Goal: Task Accomplishment & Management: Manage account settings

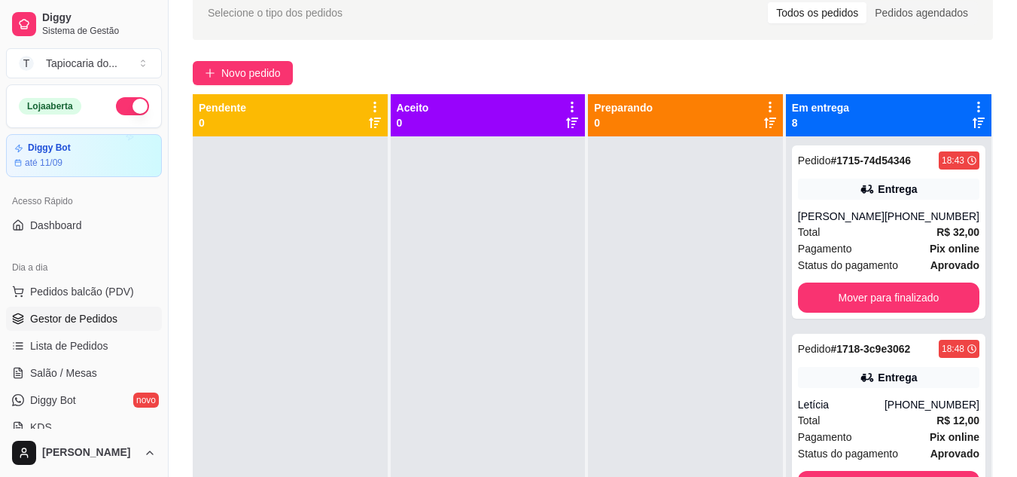
click at [49, 365] on span "Salão / Mesas" at bounding box center [63, 372] width 67 height 15
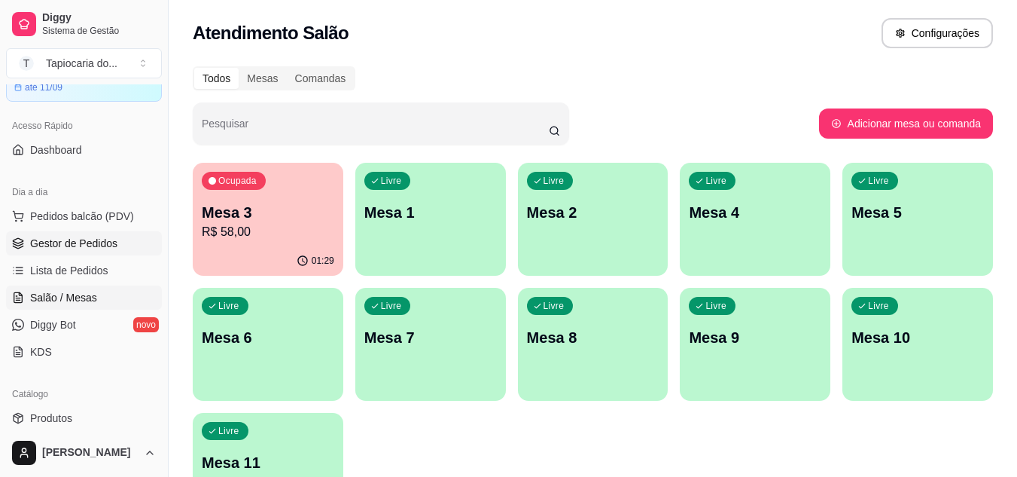
click at [93, 243] on span "Gestor de Pedidos" at bounding box center [73, 243] width 87 height 15
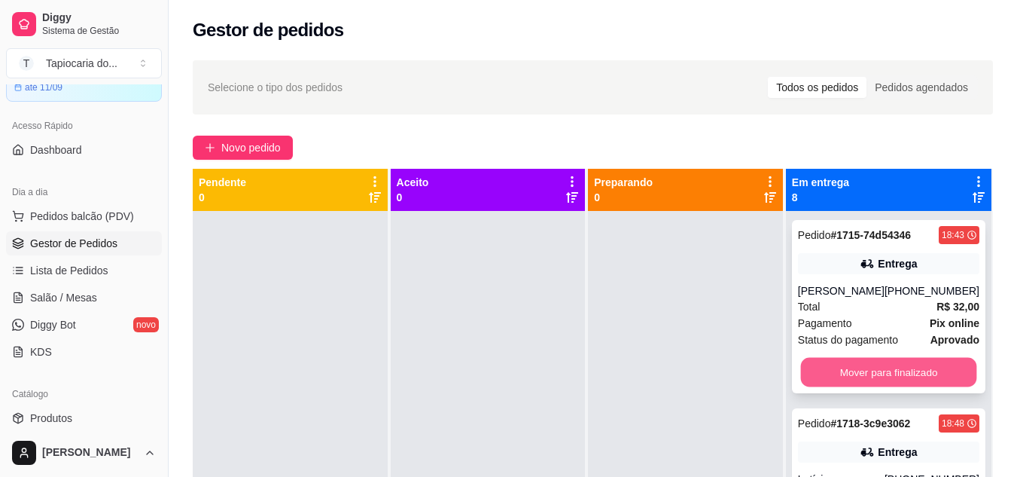
click at [907, 380] on button "Mover para finalizado" at bounding box center [888, 372] width 176 height 29
click at [904, 374] on button "Mover para finalizado" at bounding box center [888, 372] width 176 height 29
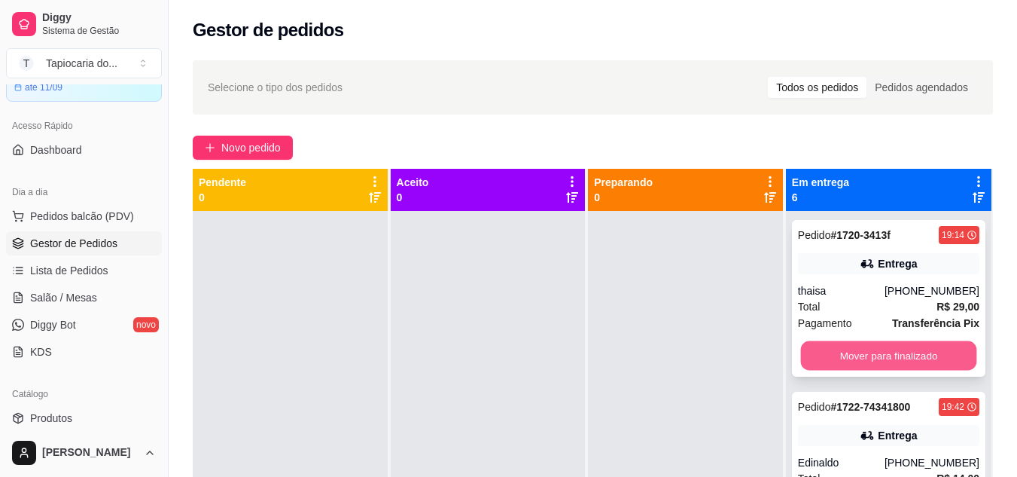
click at [898, 362] on button "Mover para finalizado" at bounding box center [888, 355] width 176 height 29
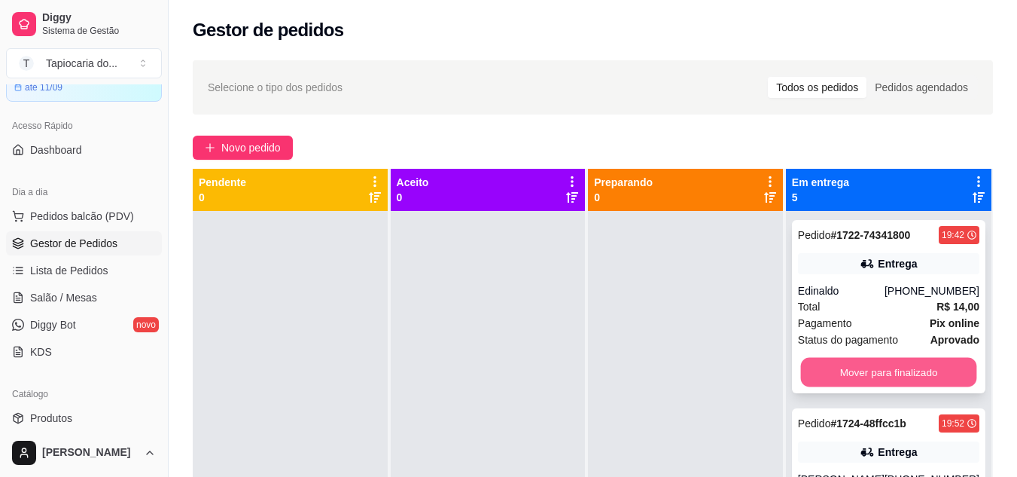
click at [898, 370] on button "Mover para finalizado" at bounding box center [888, 372] width 176 height 29
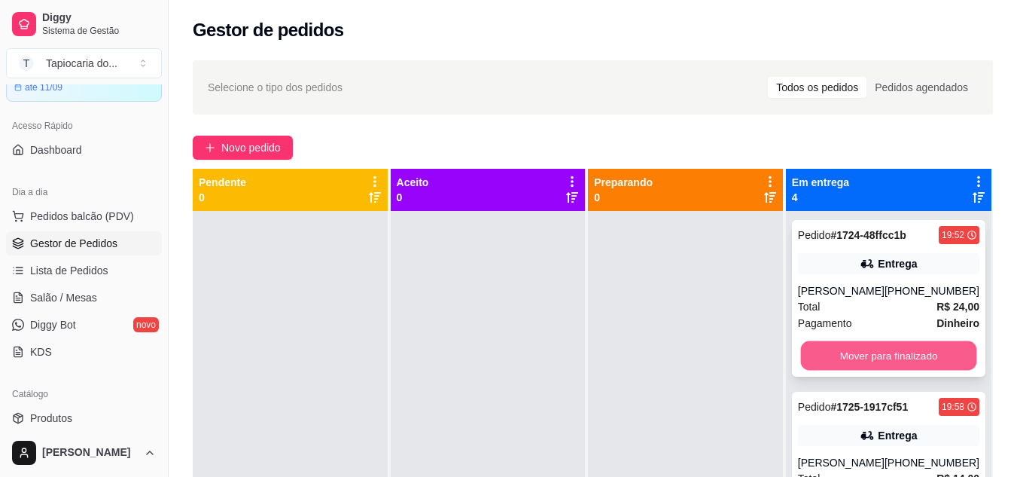
click at [898, 365] on button "Mover para finalizado" at bounding box center [888, 355] width 176 height 29
click at [898, 362] on button "Mover para finalizado" at bounding box center [888, 355] width 176 height 29
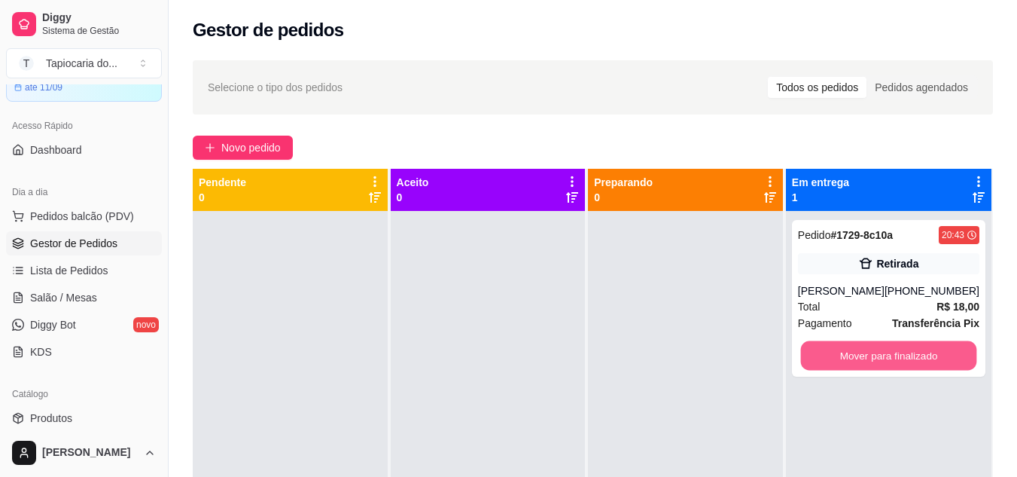
click at [898, 362] on button "Mover para finalizado" at bounding box center [888, 355] width 176 height 29
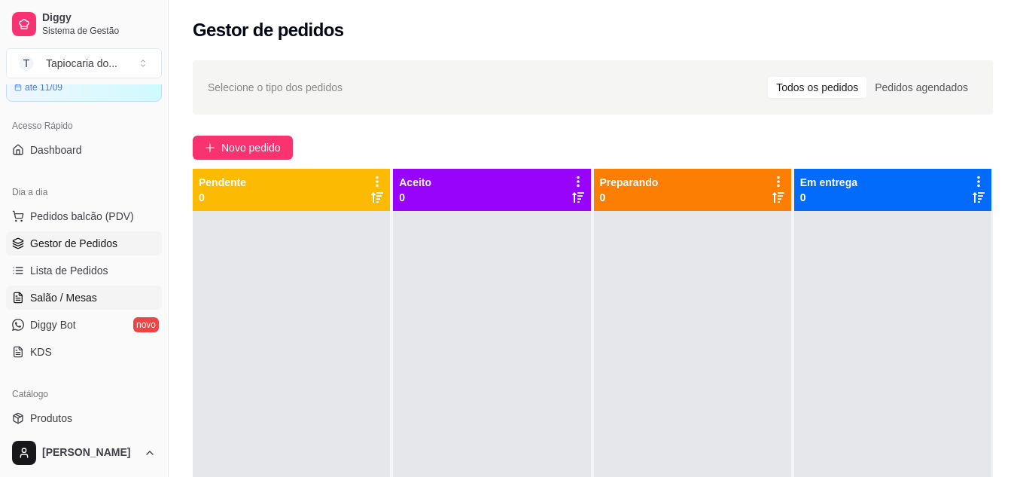
click at [92, 306] on link "Salão / Mesas" at bounding box center [84, 297] width 156 height 24
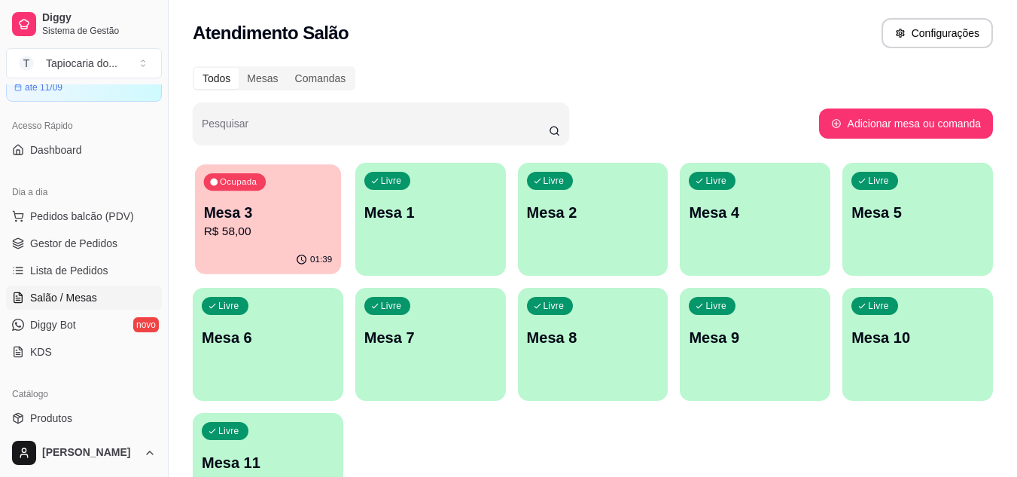
click at [252, 247] on div "01:39" at bounding box center [268, 259] width 146 height 29
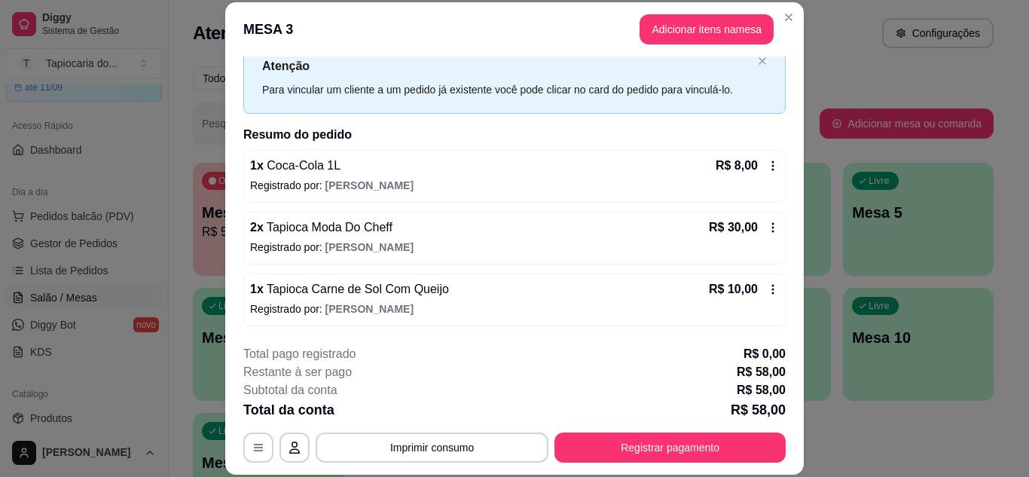
scroll to position [75, 0]
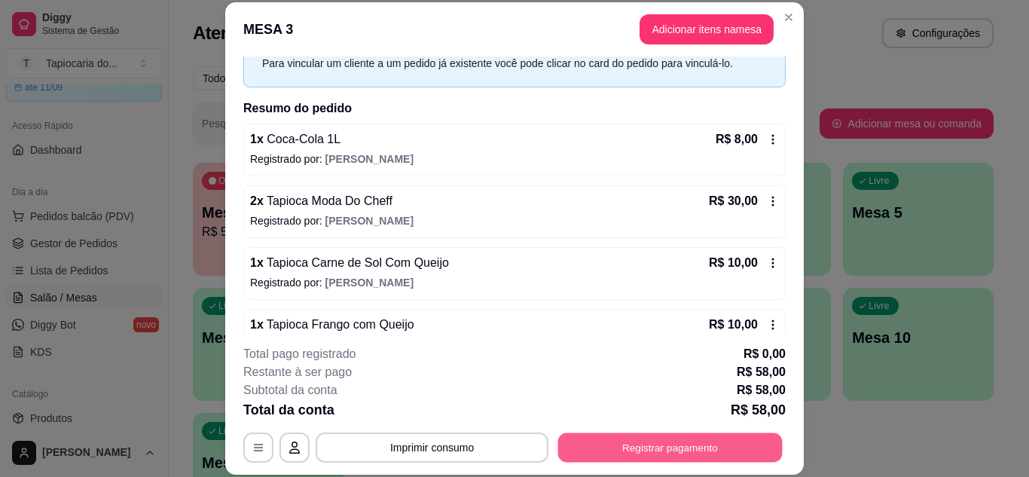
click at [640, 439] on button "Registrar pagamento" at bounding box center [670, 446] width 224 height 29
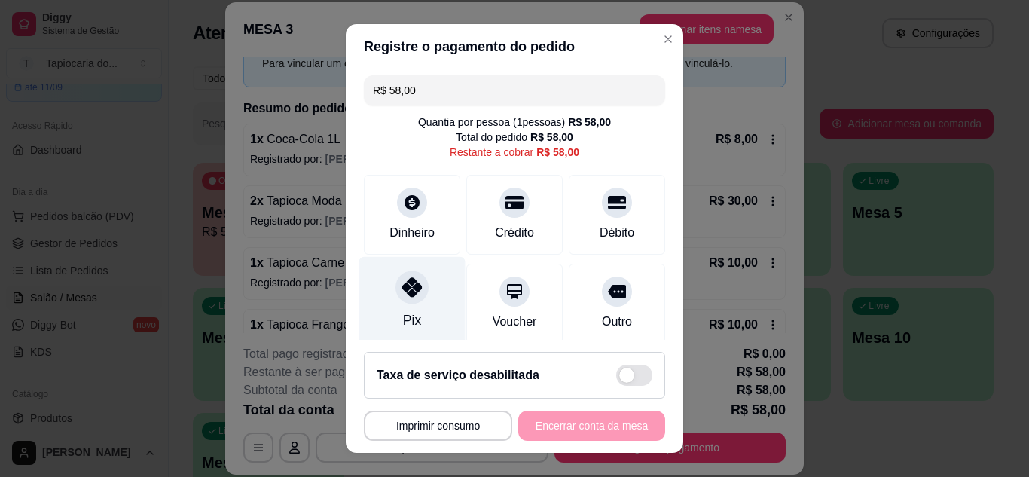
click at [402, 285] on icon at bounding box center [412, 287] width 20 height 20
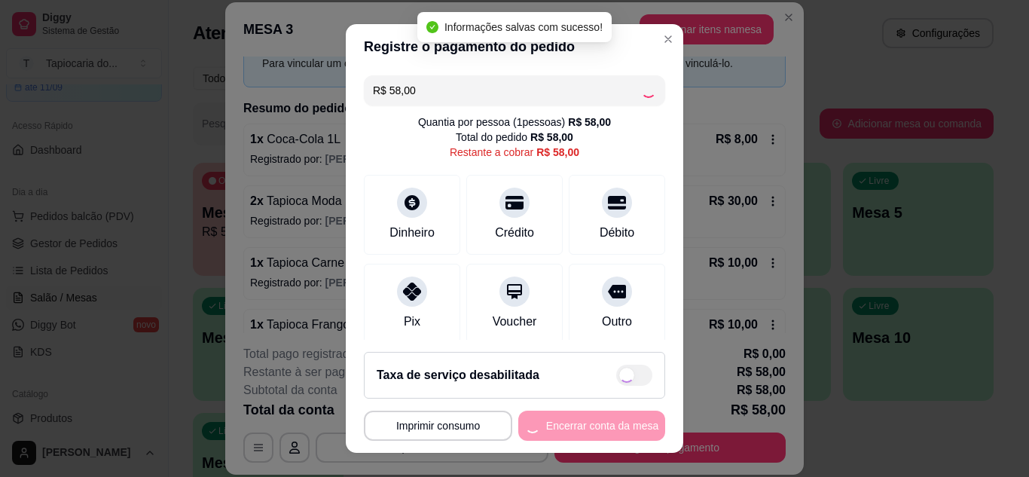
type input "R$ 0,00"
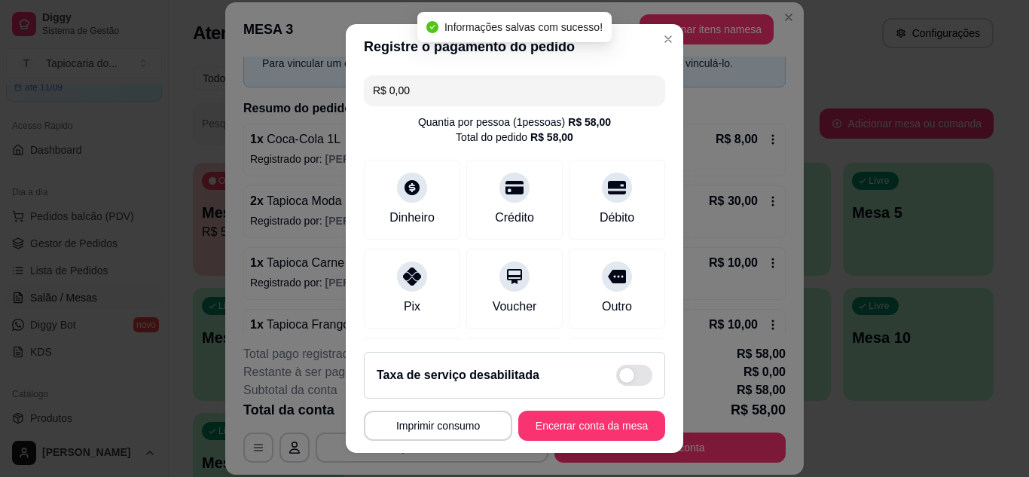
click at [570, 442] on footer "**********" at bounding box center [514, 396] width 337 height 113
click at [570, 431] on button "Encerrar conta da mesa" at bounding box center [591, 425] width 142 height 29
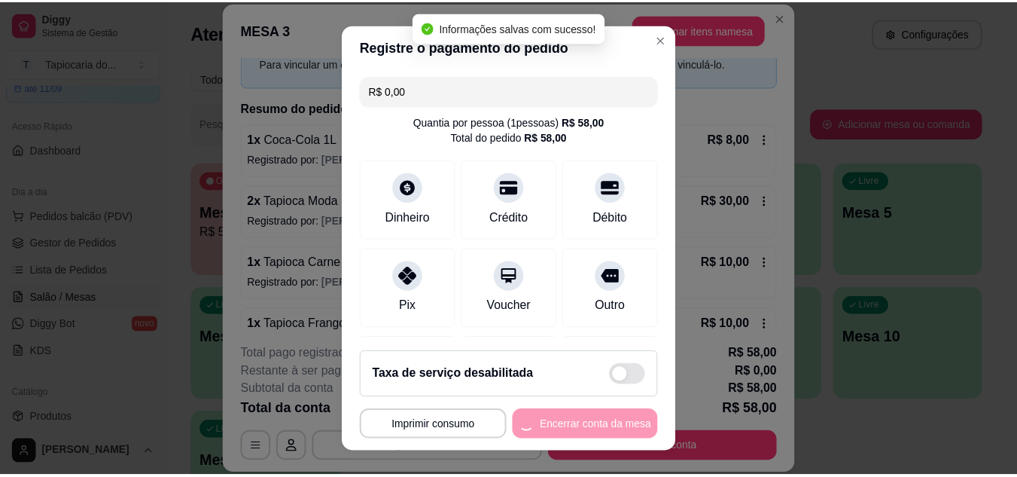
scroll to position [0, 0]
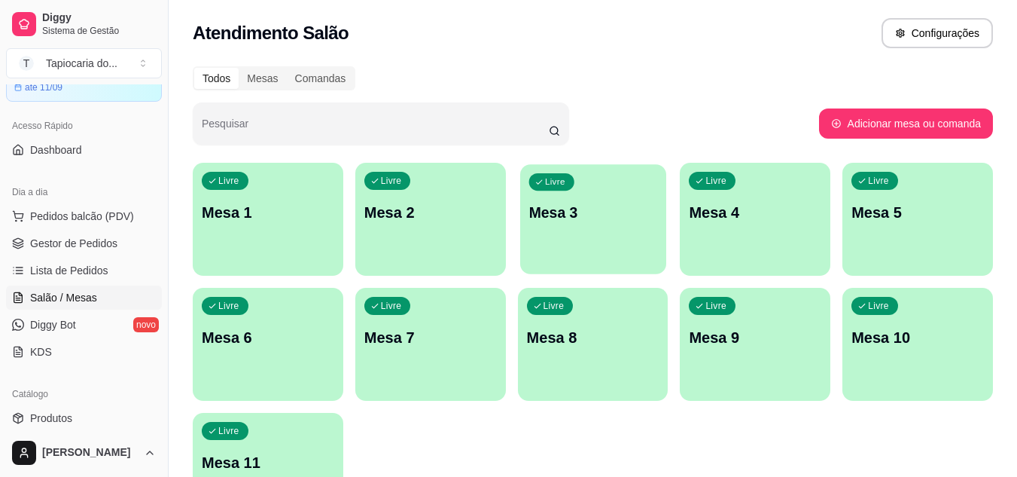
click at [584, 216] on p "Mesa 3" at bounding box center [593, 213] width 129 height 20
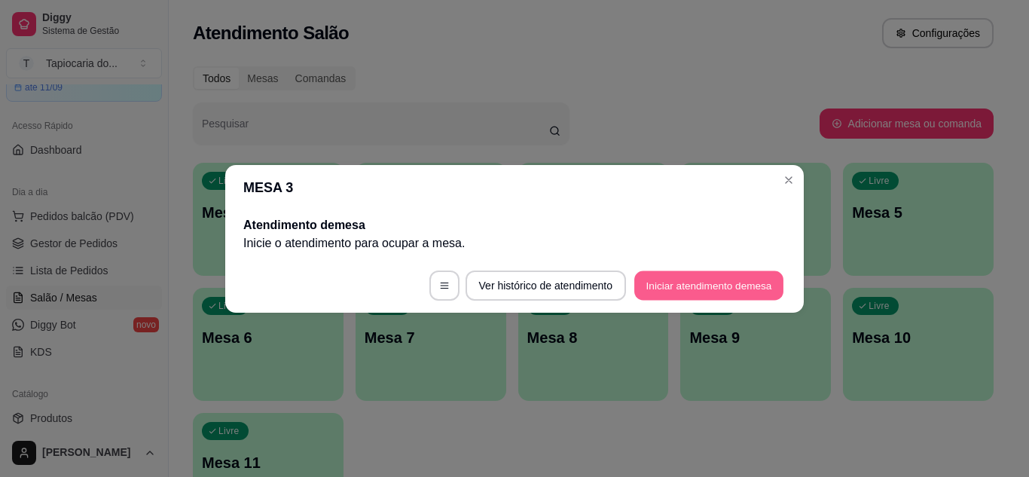
click at [705, 289] on button "Iniciar atendimento de mesa" at bounding box center [708, 284] width 149 height 29
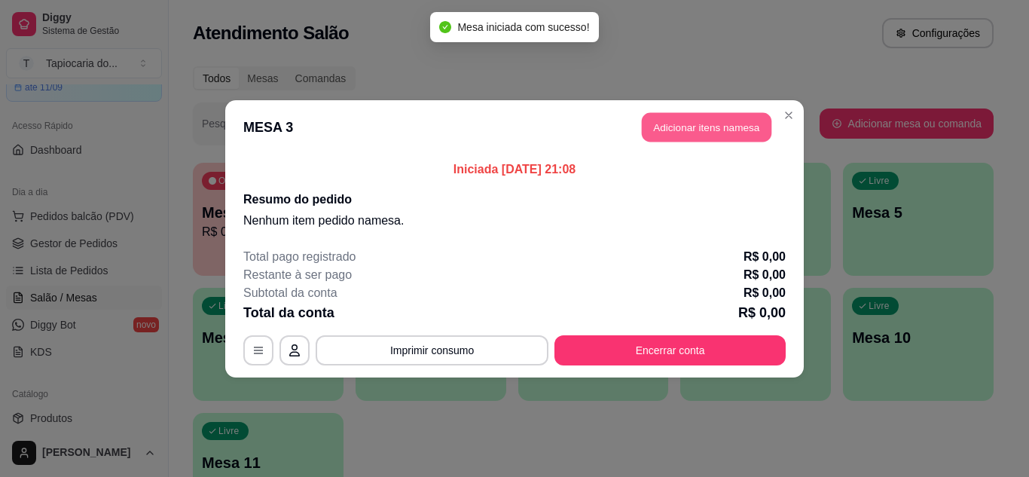
click at [678, 141] on button "Adicionar itens na mesa" at bounding box center [707, 126] width 130 height 29
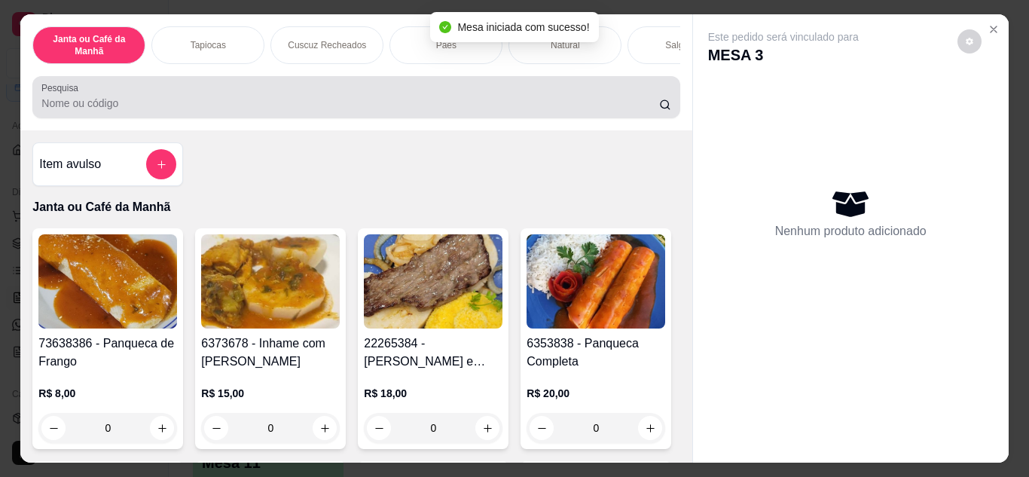
click at [483, 107] on input "Pesquisa" at bounding box center [349, 103] width 617 height 15
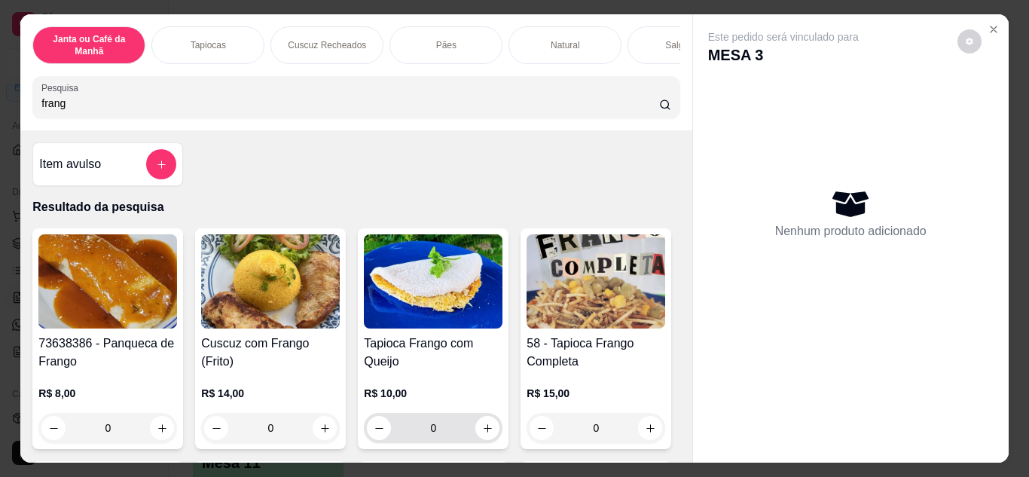
type input "frang"
click at [476, 423] on button "increase-product-quantity" at bounding box center [487, 427] width 23 height 23
type input "1"
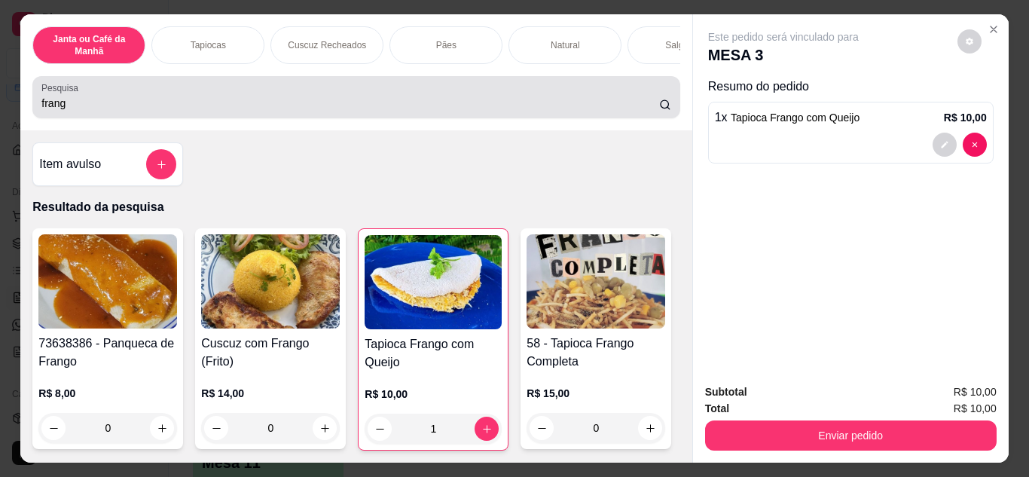
click at [420, 97] on div "frang" at bounding box center [355, 97] width 629 height 30
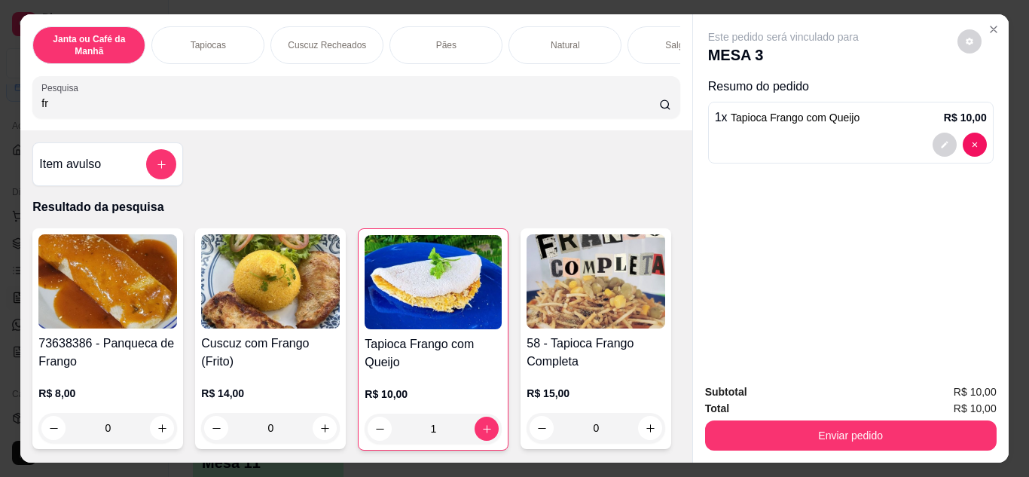
type input "f"
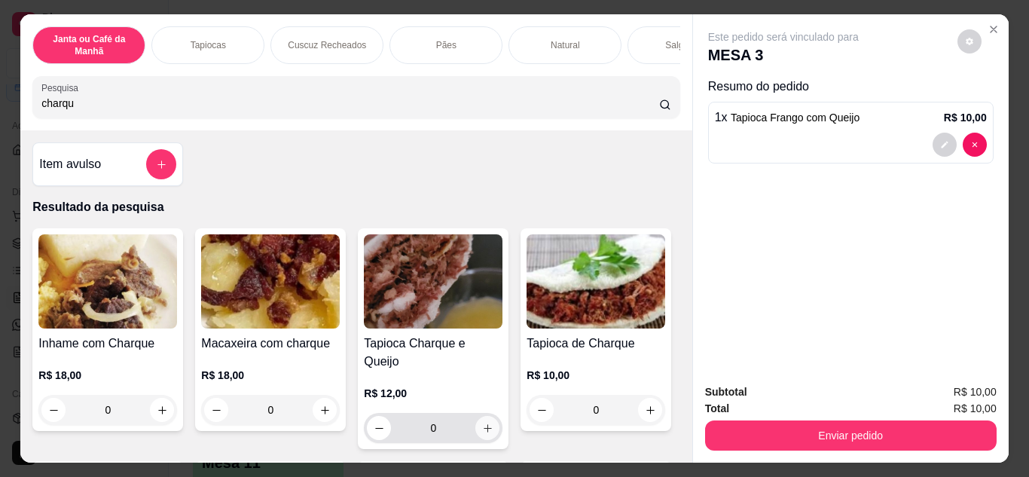
type input "charqu"
click at [486, 425] on button "increase-product-quantity" at bounding box center [487, 427] width 23 height 23
type input "1"
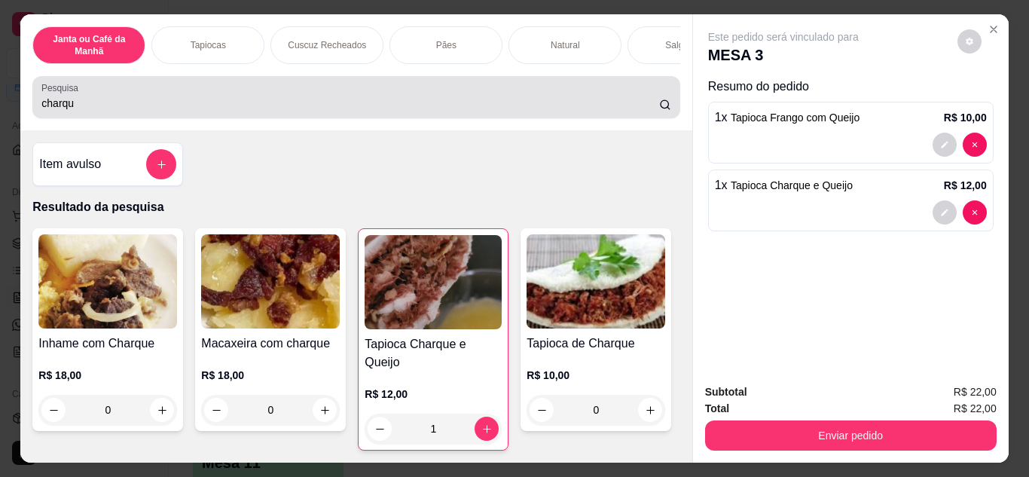
click at [468, 90] on div "charqu" at bounding box center [355, 97] width 629 height 30
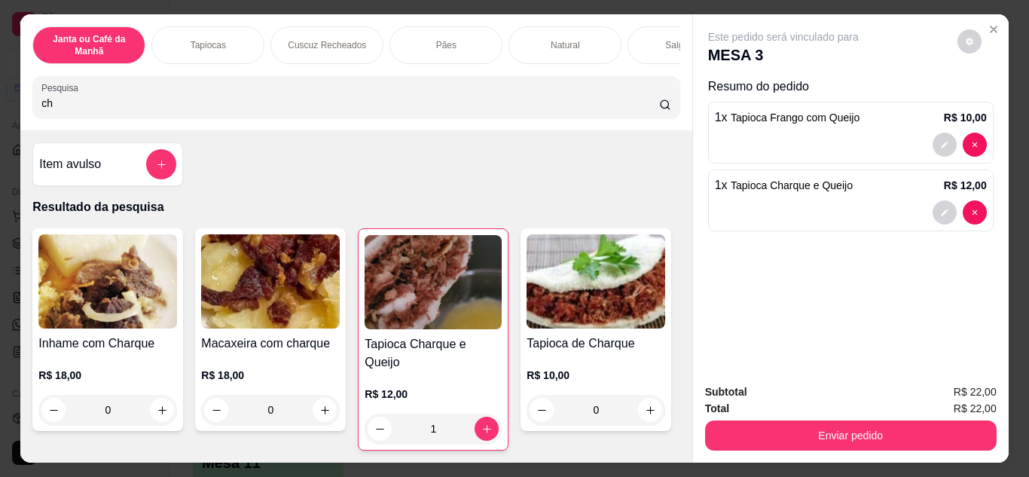
type input "c"
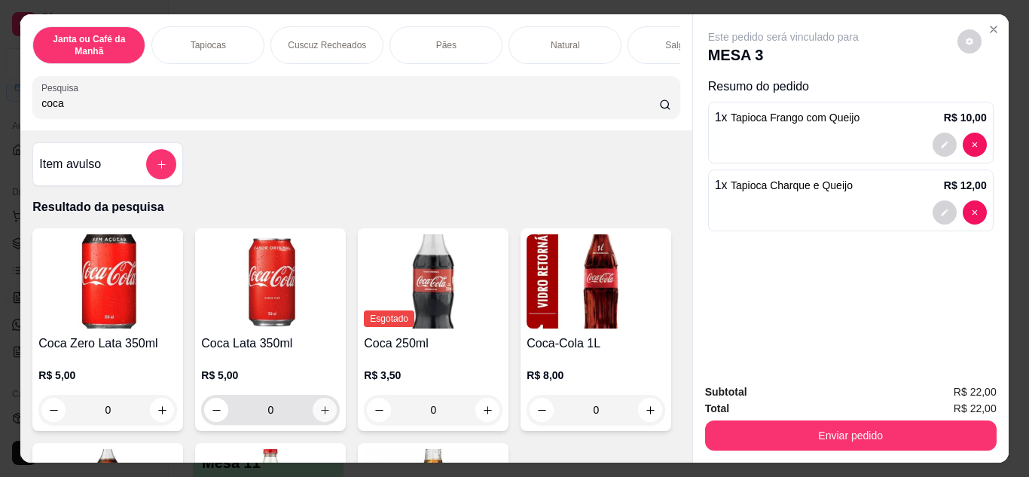
type input "coca"
click at [325, 410] on icon "increase-product-quantity" at bounding box center [324, 409] width 11 height 11
type input "1"
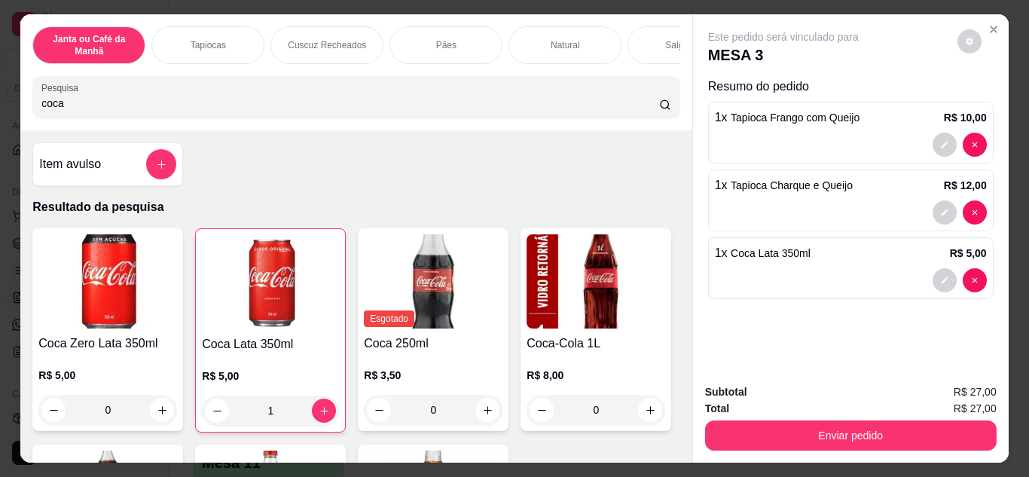
click at [359, 111] on input "coca" at bounding box center [349, 103] width 617 height 15
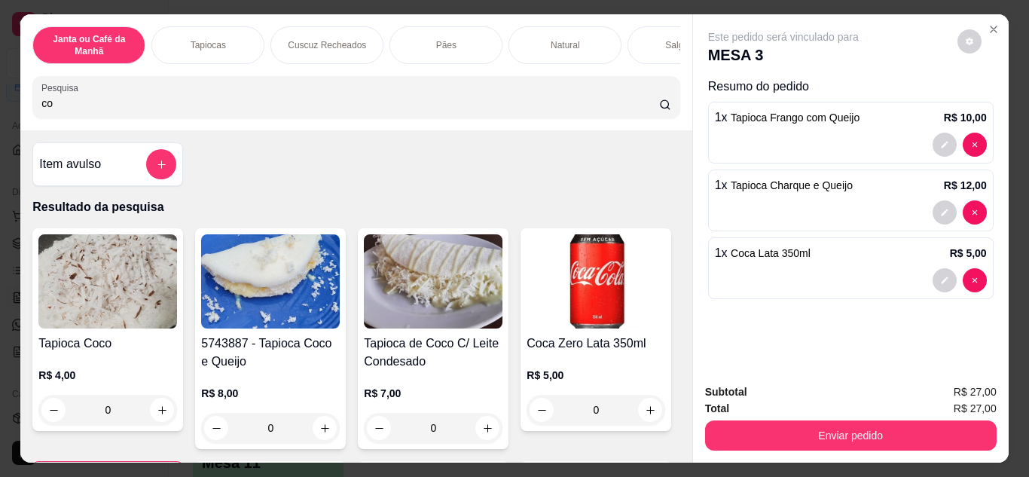
type input "c"
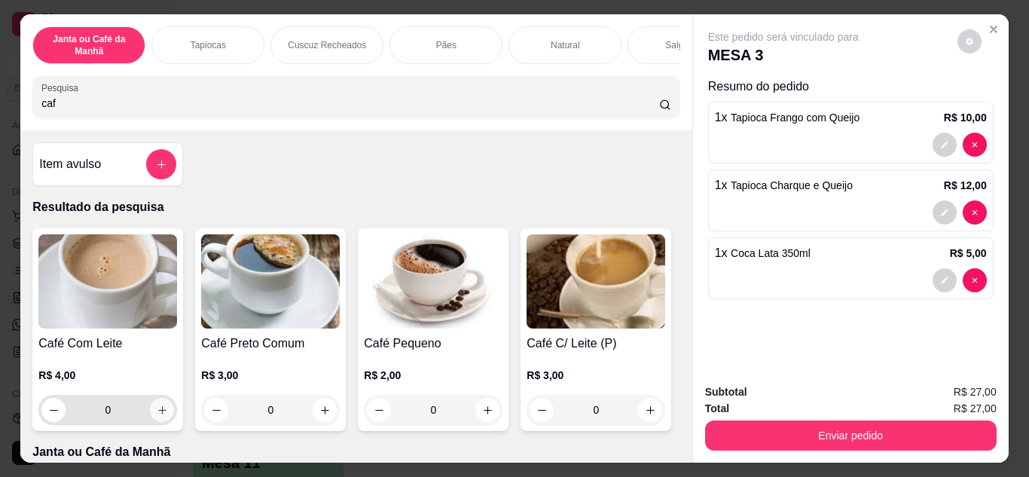
type input "caf"
click at [157, 416] on icon "increase-product-quantity" at bounding box center [162, 409] width 11 height 11
type input "1"
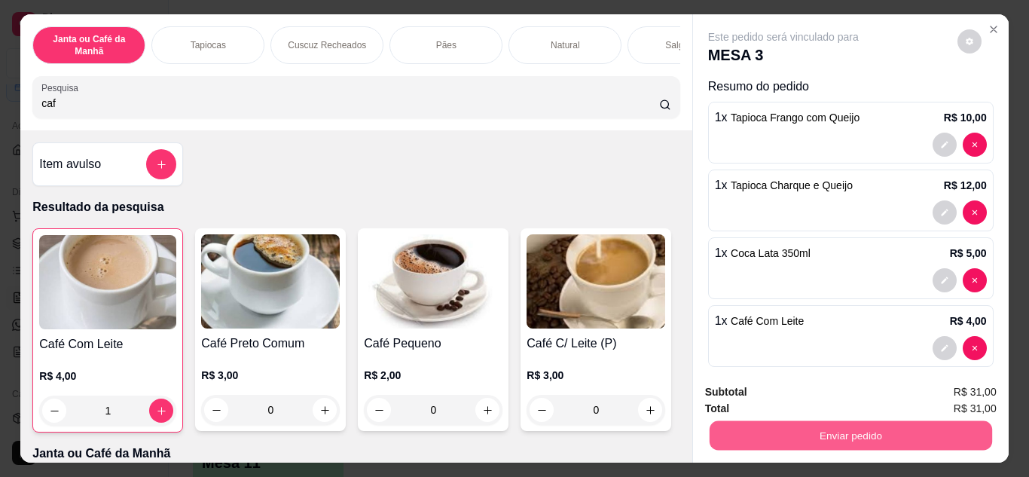
click at [771, 428] on button "Enviar pedido" at bounding box center [850, 435] width 282 height 29
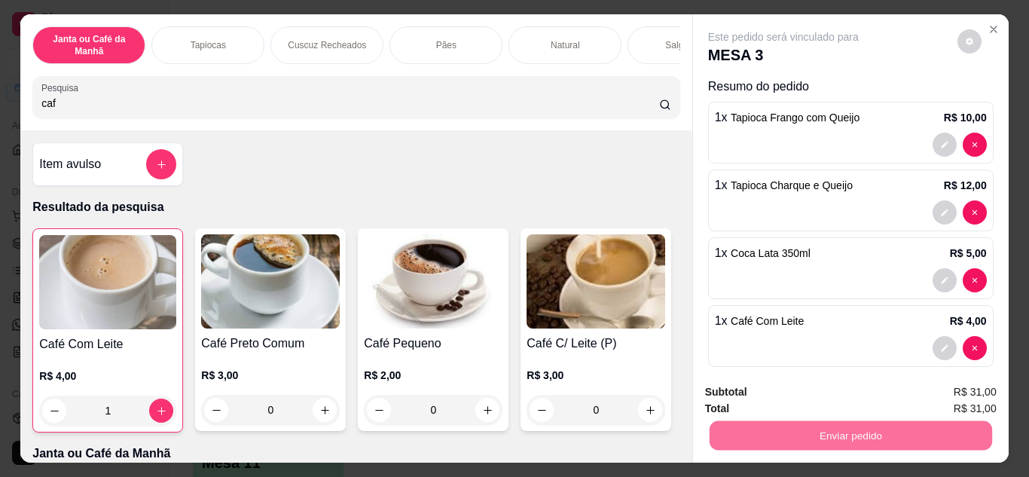
click at [755, 390] on button "Não registrar e enviar pedido" at bounding box center [800, 393] width 152 height 28
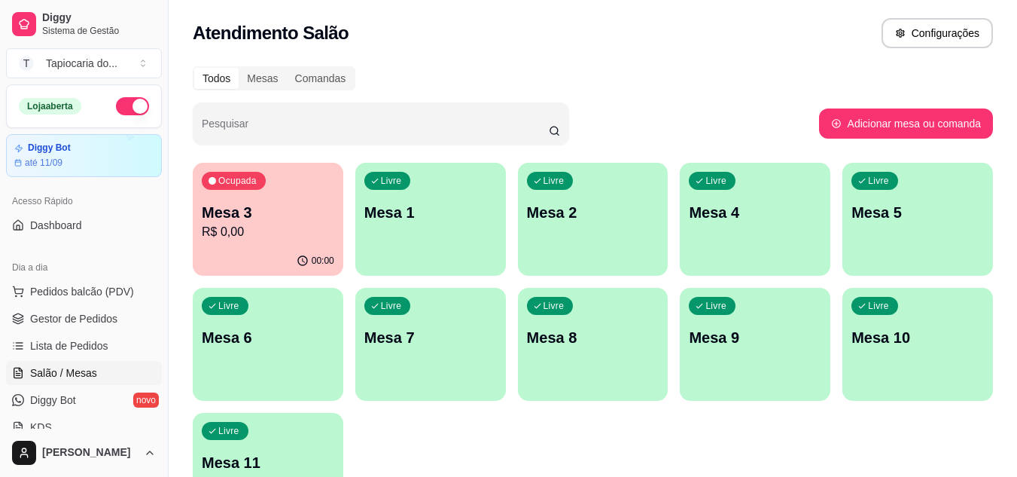
click at [117, 102] on button "button" at bounding box center [132, 106] width 33 height 18
click at [309, 182] on div "Ocupada Mesa 3 R$ 31,00" at bounding box center [268, 204] width 146 height 81
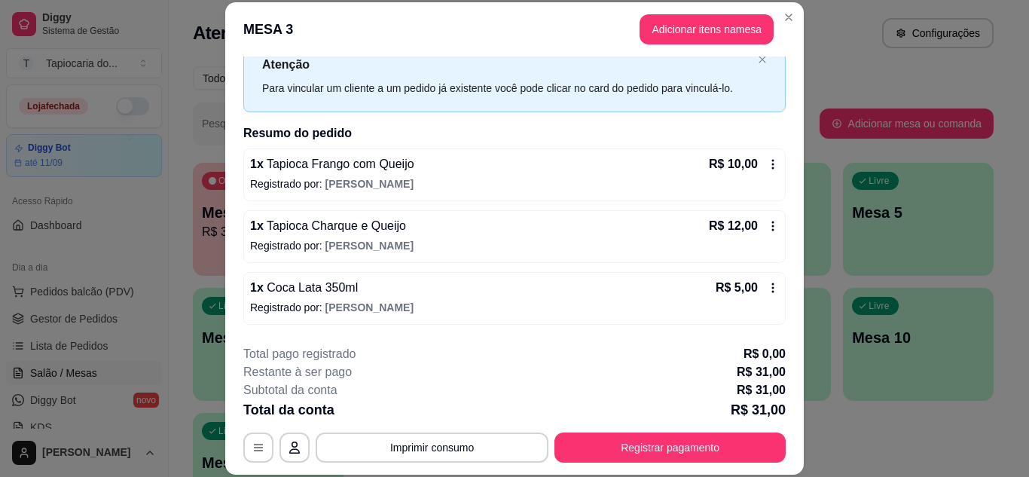
scroll to position [75, 0]
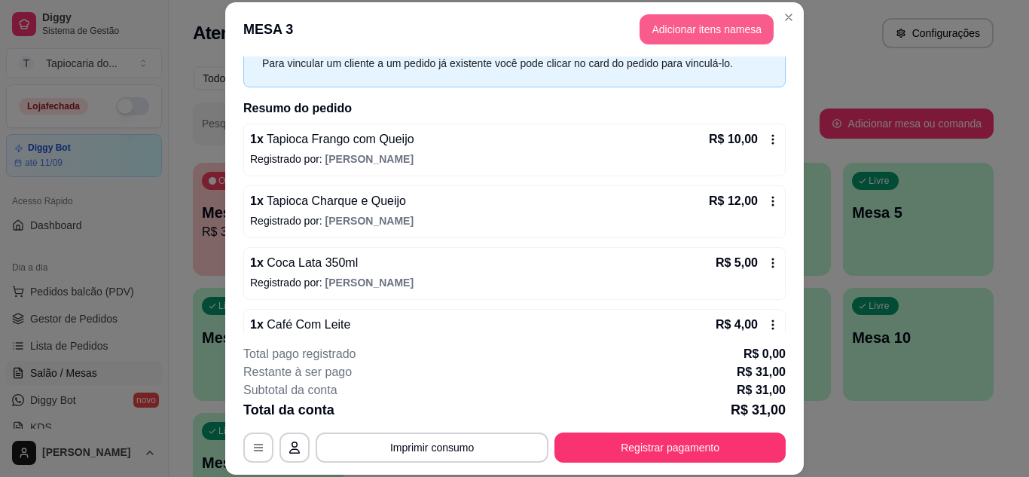
click at [694, 39] on button "Adicionar itens na mesa" at bounding box center [706, 29] width 134 height 30
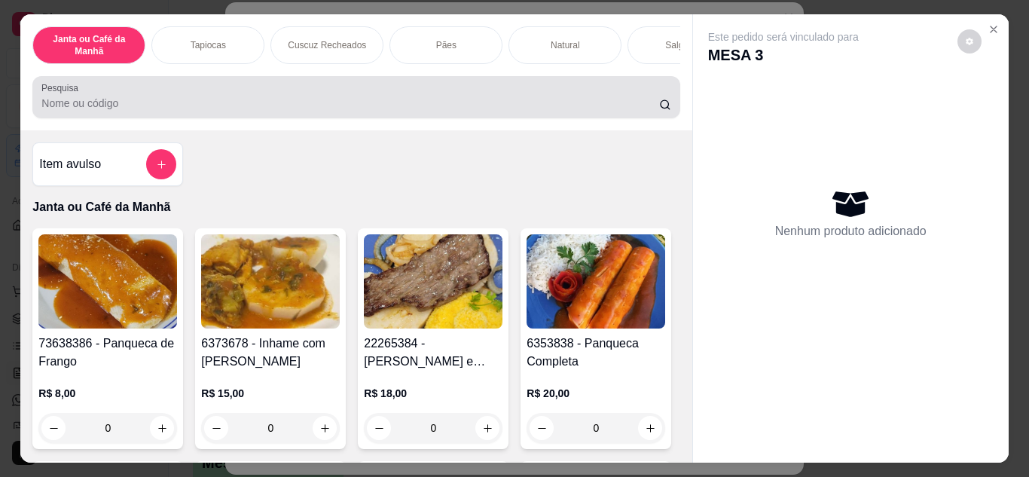
click at [611, 111] on input "Pesquisa" at bounding box center [349, 103] width 617 height 15
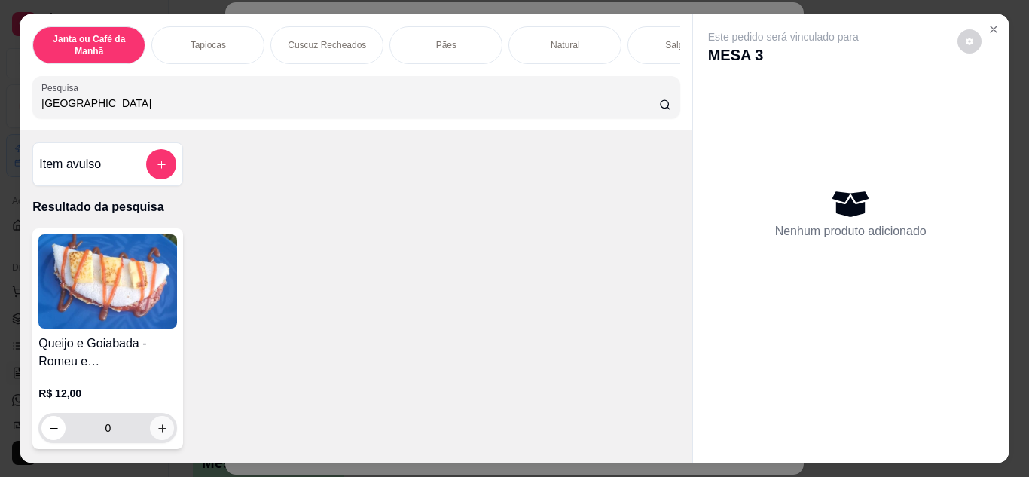
type input "[GEOGRAPHIC_DATA]"
click at [154, 439] on button "increase-product-quantity" at bounding box center [162, 427] width 23 height 23
type input "1"
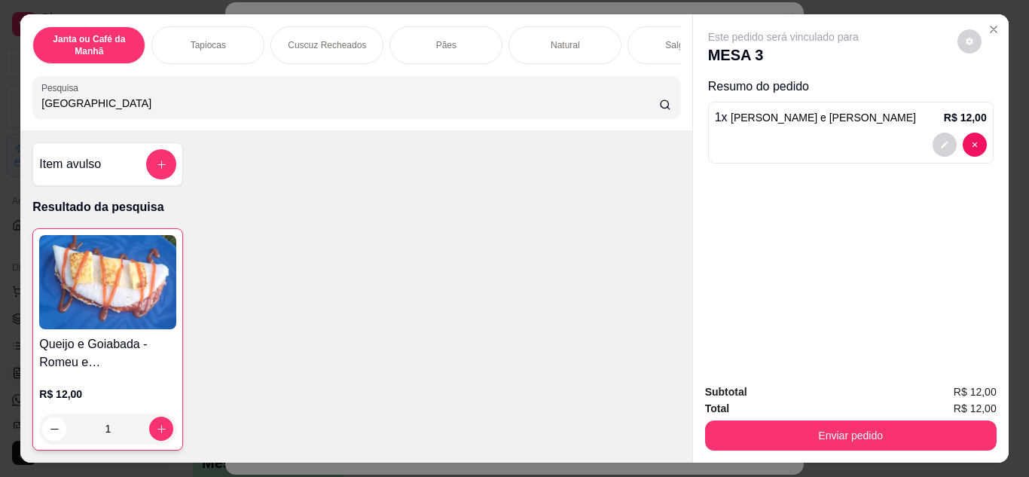
click at [259, 102] on input "[GEOGRAPHIC_DATA]" at bounding box center [349, 103] width 617 height 15
type input "r"
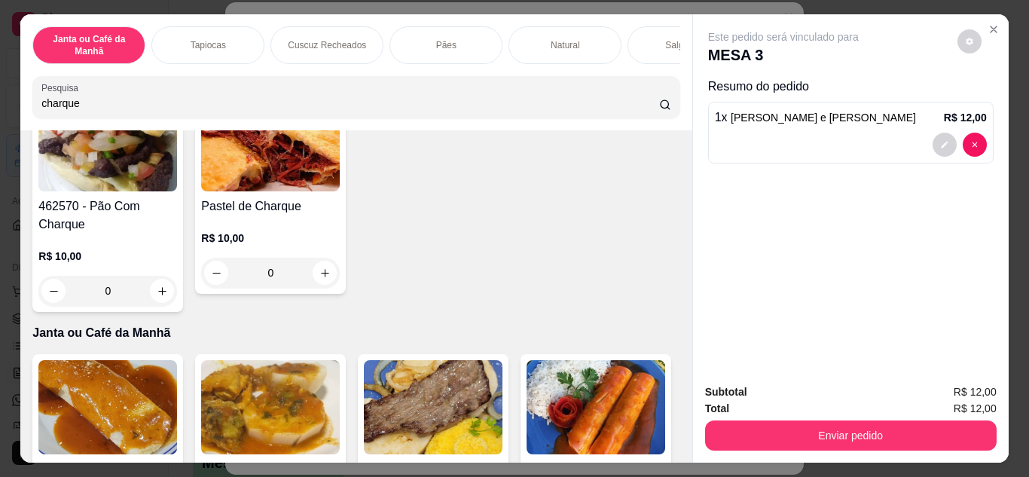
scroll to position [753, 0]
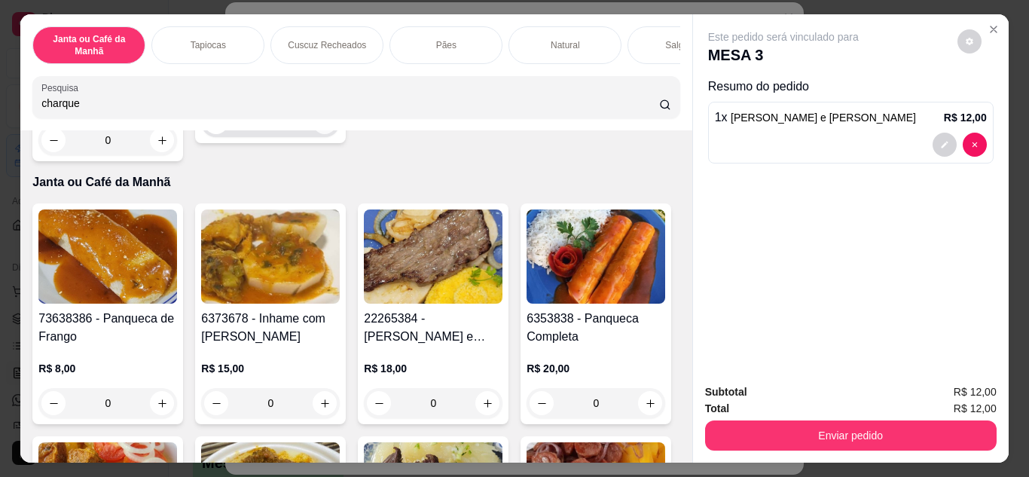
type input "charque"
click at [319, 128] on icon "increase-product-quantity" at bounding box center [324, 122] width 11 height 11
type input "1"
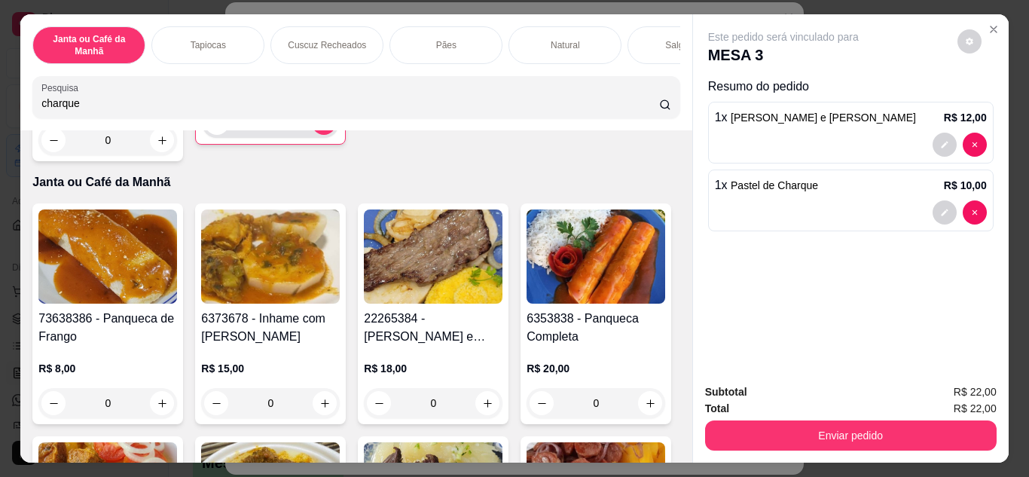
click at [205, 138] on div "1" at bounding box center [270, 123] width 131 height 30
click at [206, 134] on button "decrease-product-quantity" at bounding box center [217, 122] width 23 height 23
type input "0"
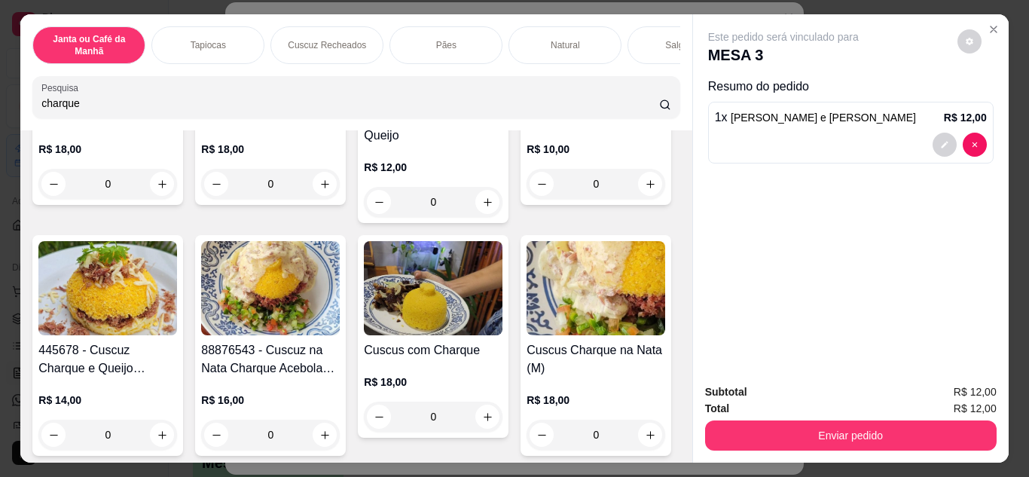
scroll to position [0, 0]
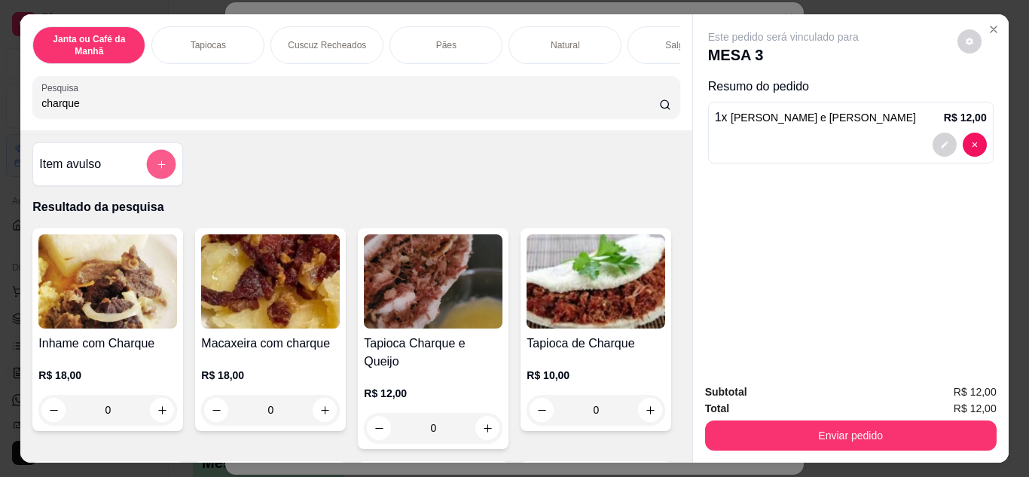
click at [156, 168] on icon "add-separate-item" at bounding box center [161, 164] width 11 height 11
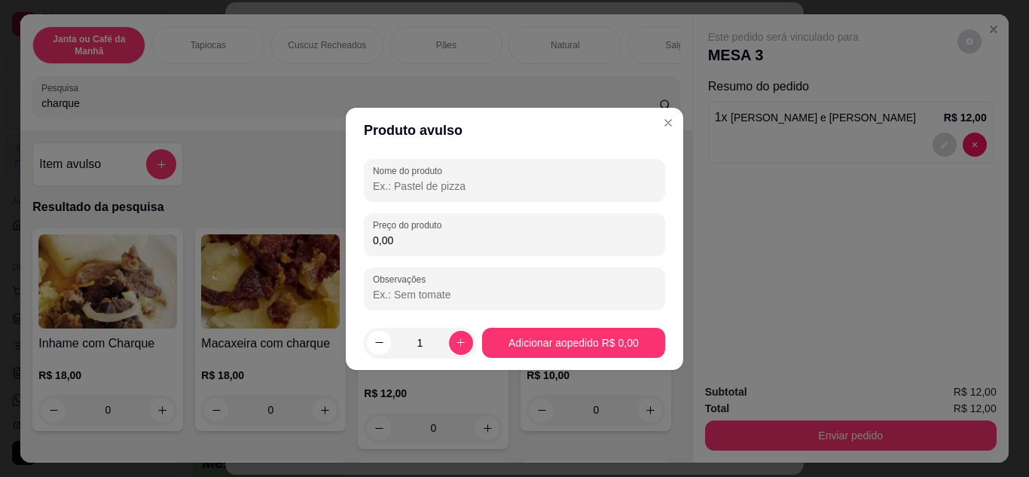
click at [477, 178] on input "Nome do produto" at bounding box center [514, 185] width 283 height 15
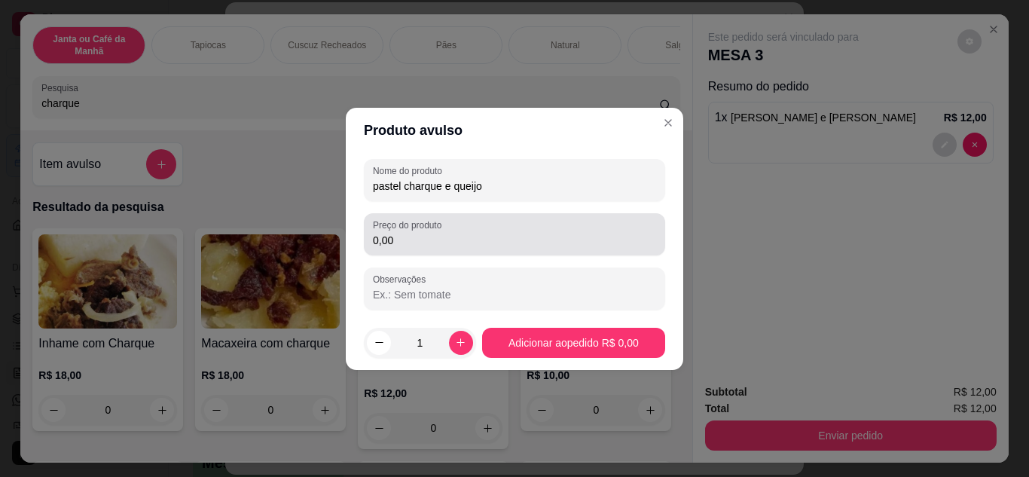
type input "pastel charque e queijo"
click at [495, 254] on div "Preço do produto 0,00" at bounding box center [514, 234] width 301 height 42
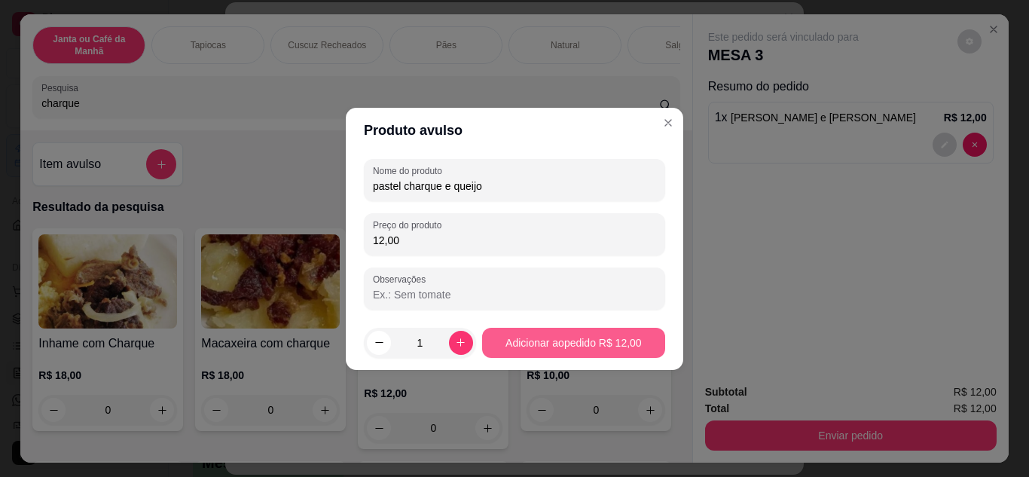
type input "12,00"
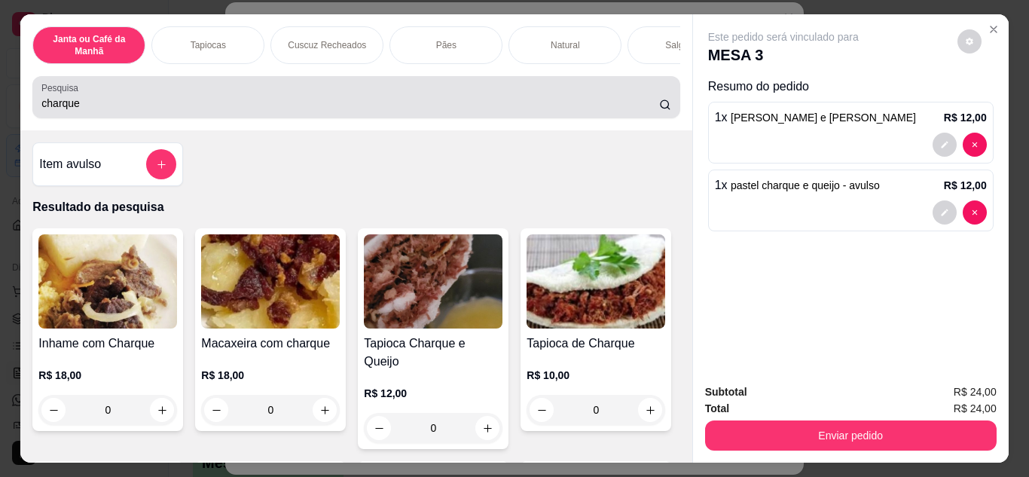
click at [596, 102] on input "charque" at bounding box center [349, 103] width 617 height 15
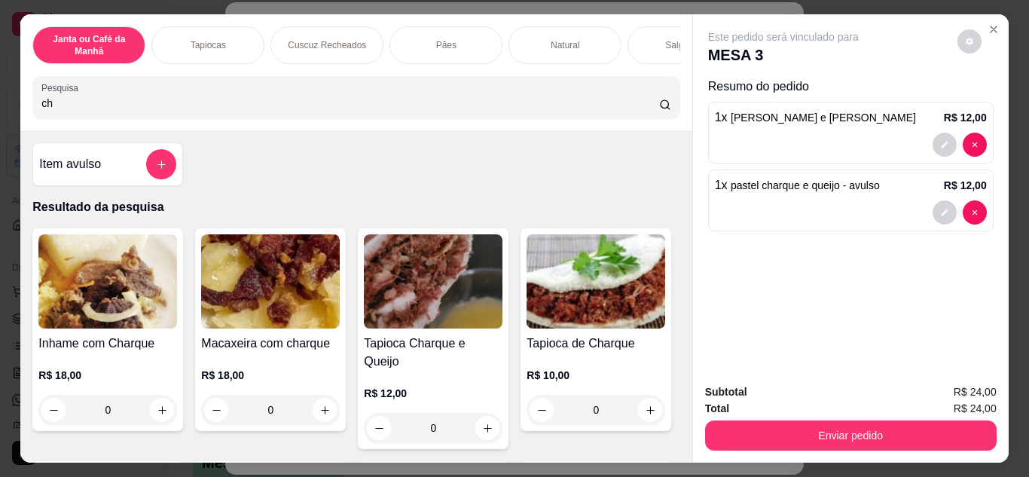
type input "c"
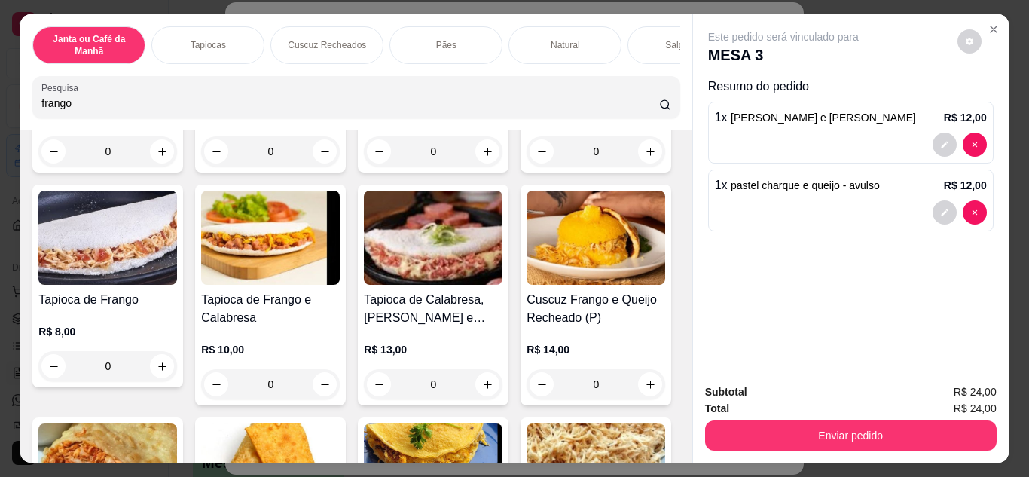
scroll to position [301, 0]
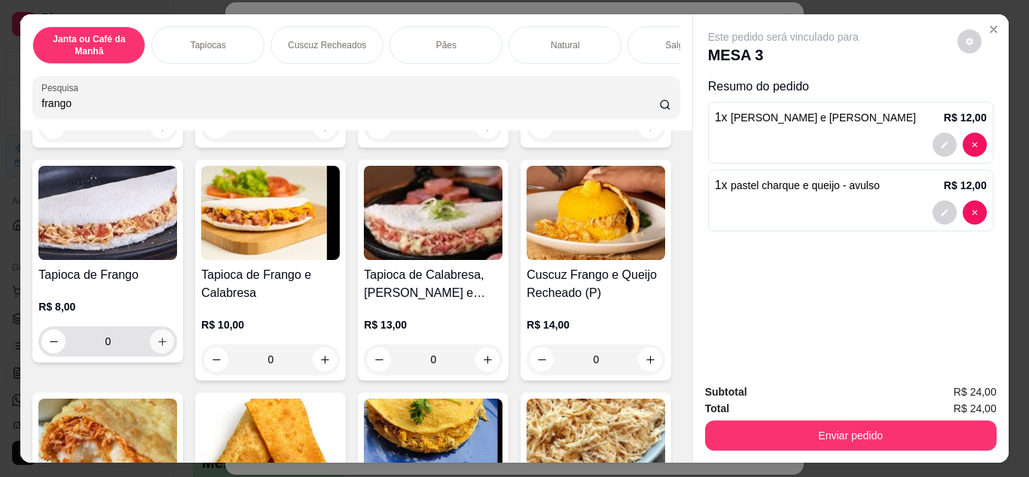
type input "frango"
click at [174, 343] on button "increase-product-quantity" at bounding box center [162, 341] width 24 height 24
type input "1"
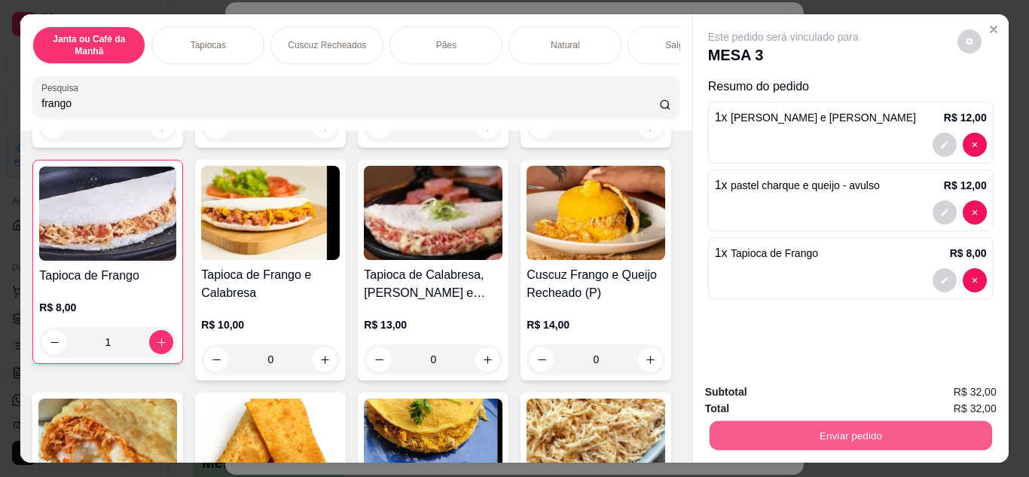
click at [889, 434] on button "Enviar pedido" at bounding box center [850, 435] width 282 height 29
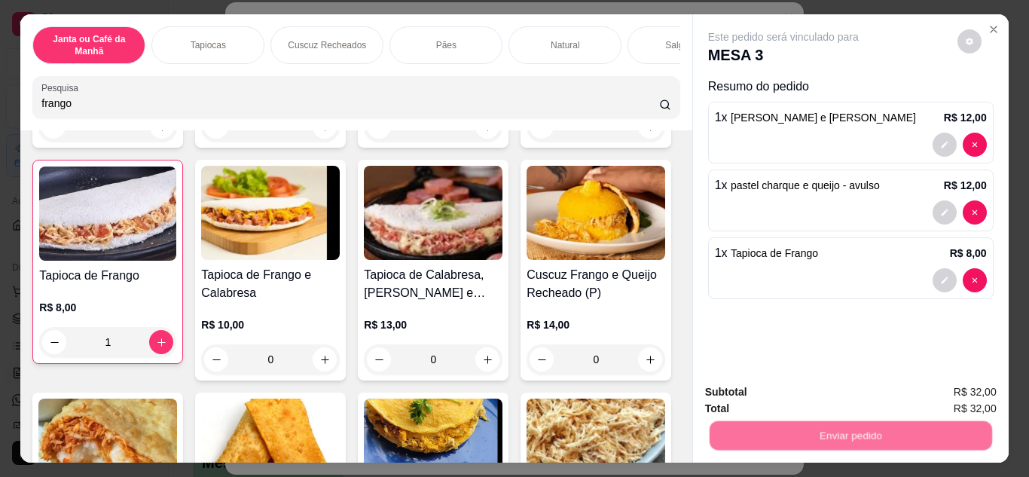
click at [812, 395] on button "Não registrar e enviar pedido" at bounding box center [800, 393] width 152 height 28
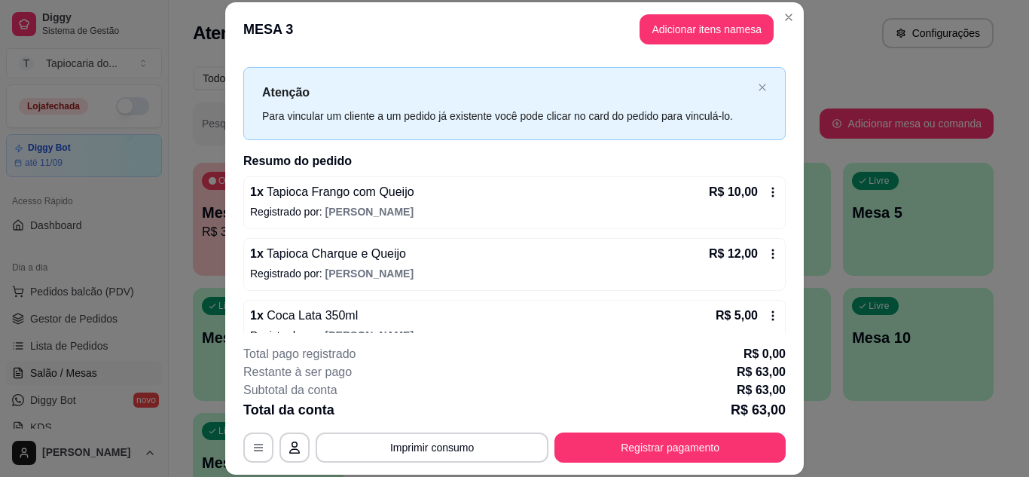
scroll to position [0, 0]
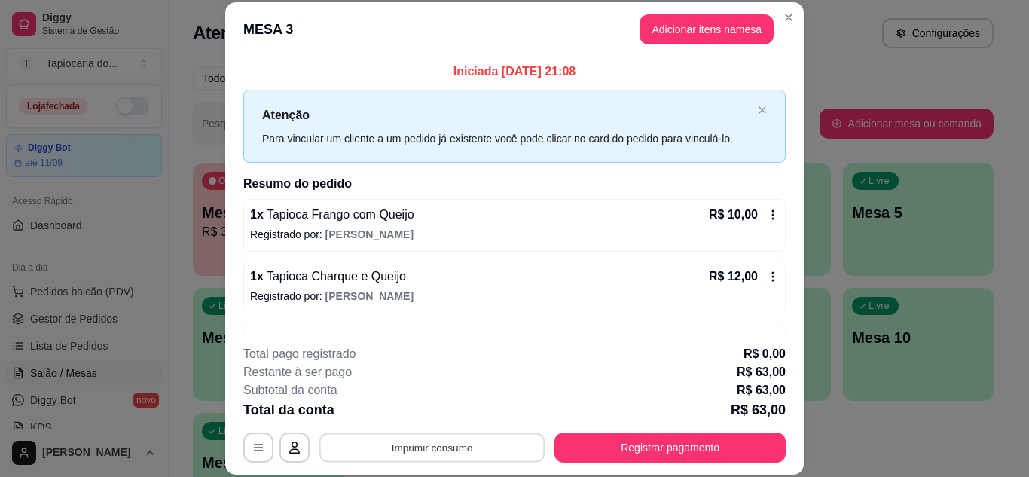
click at [495, 444] on button "Imprimir consumo" at bounding box center [432, 446] width 226 height 29
click at [447, 421] on button "Impressora" at bounding box center [430, 412] width 105 height 23
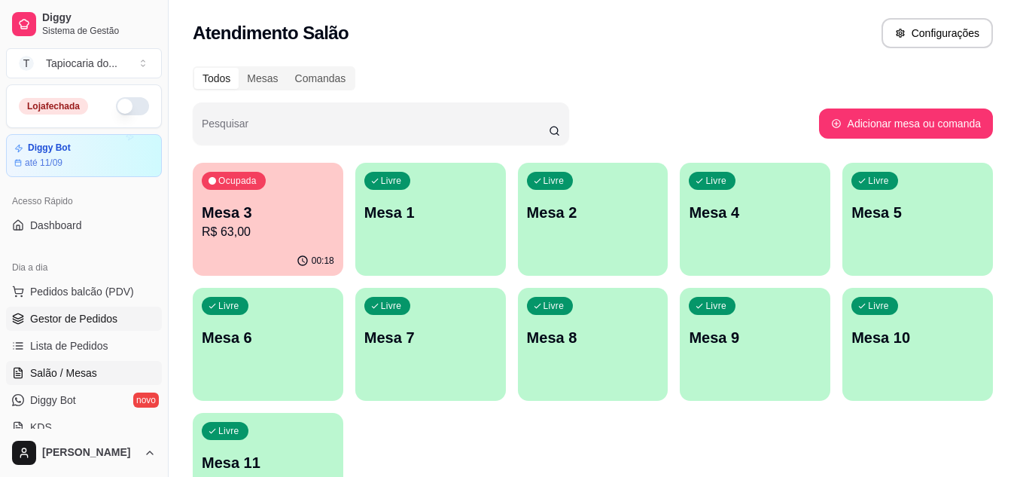
click at [87, 311] on span "Gestor de Pedidos" at bounding box center [73, 318] width 87 height 15
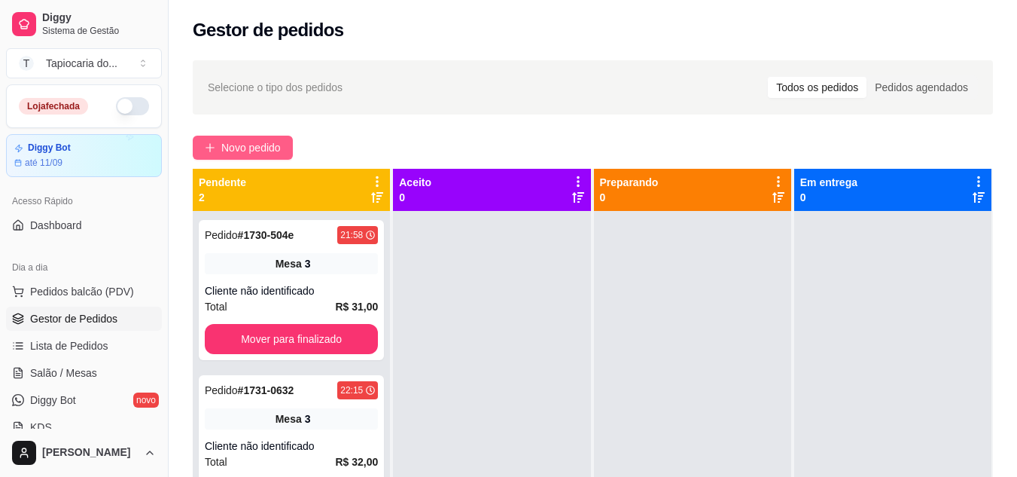
click at [266, 144] on span "Novo pedido" at bounding box center [250, 147] width 59 height 17
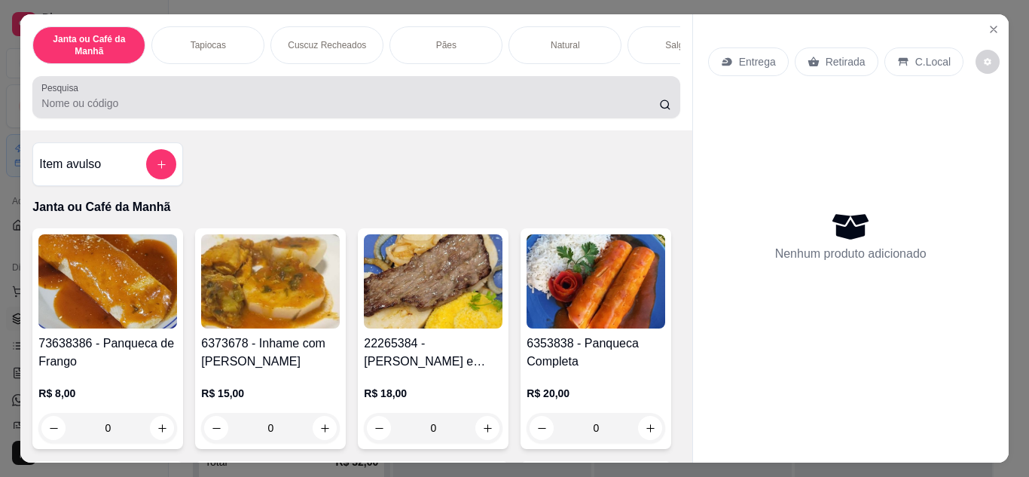
click at [334, 111] on input "Pesquisa" at bounding box center [349, 103] width 617 height 15
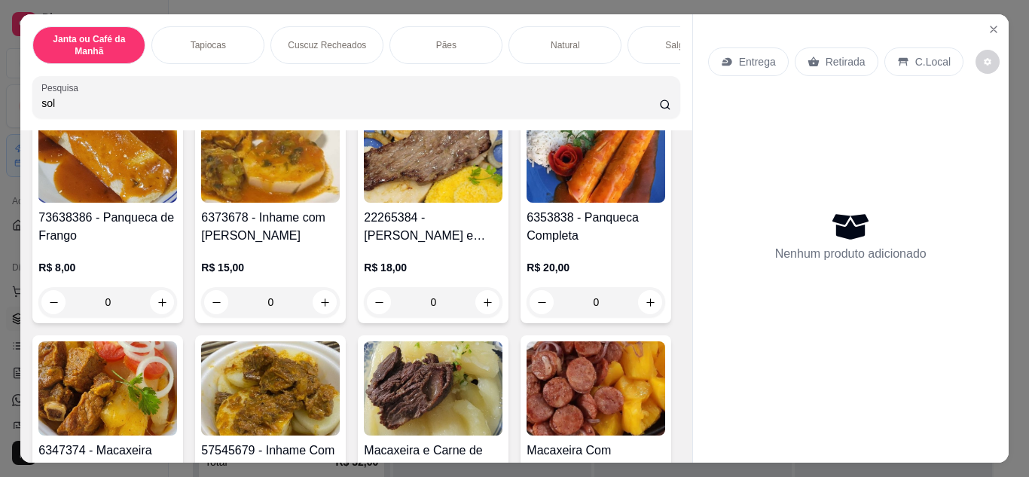
scroll to position [828, 0]
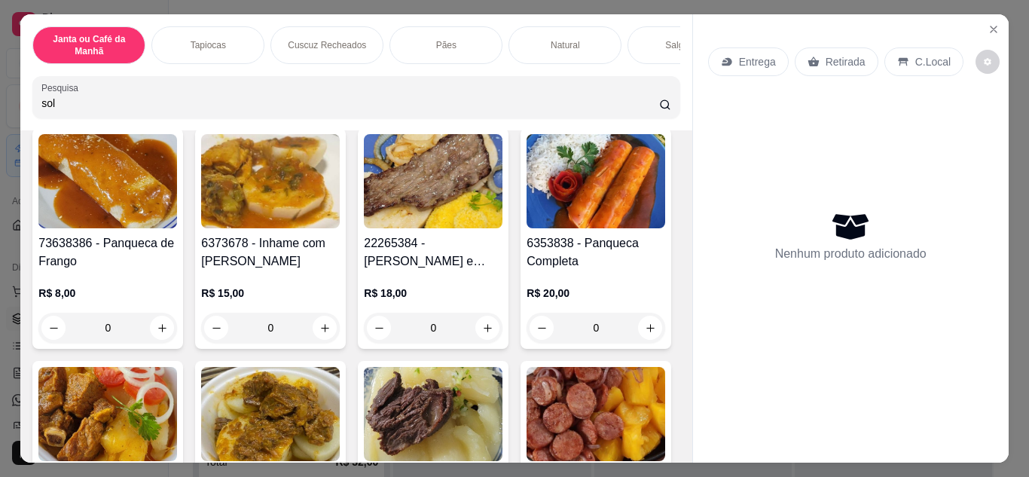
type input "sol"
click at [483, 50] on icon "increase-product-quantity" at bounding box center [487, 47] width 8 height 8
type input "1"
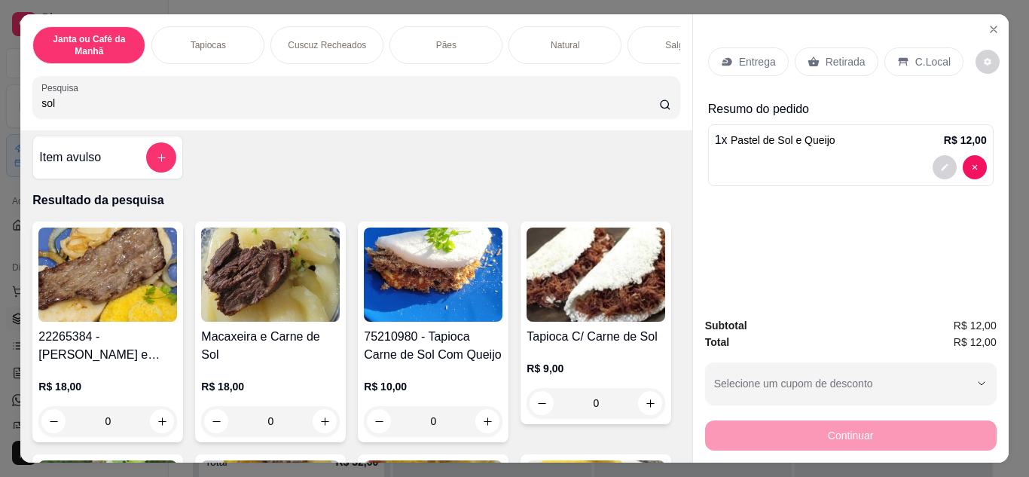
scroll to position [0, 0]
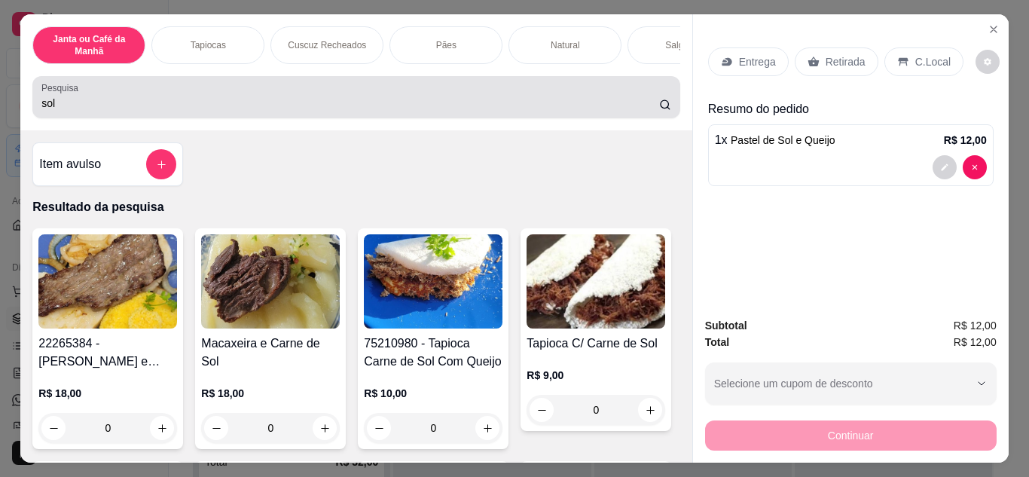
click at [449, 107] on input "sol" at bounding box center [349, 103] width 617 height 15
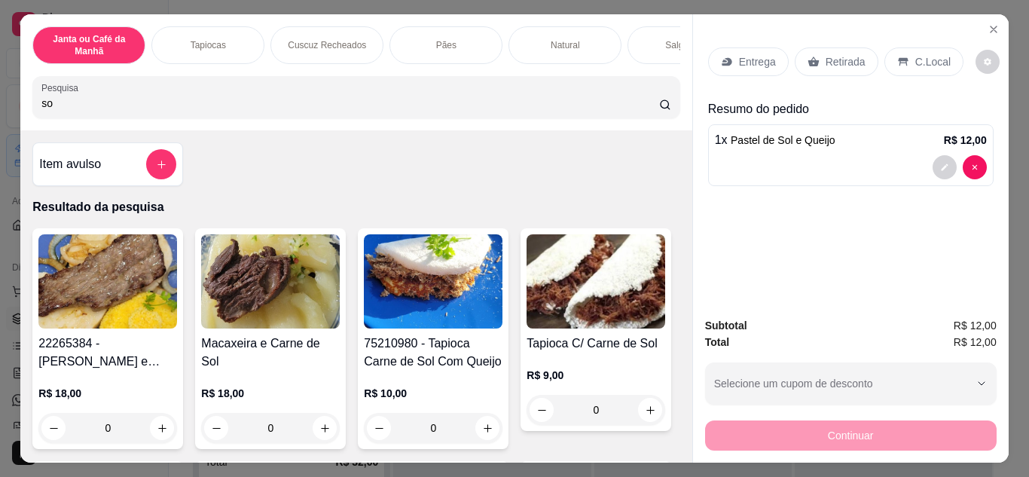
type input "s"
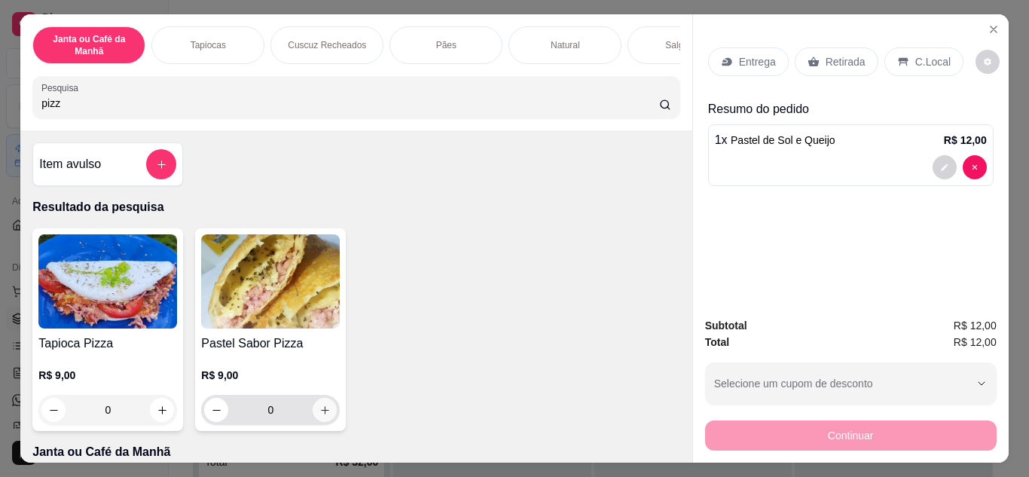
type input "pizz"
click at [320, 409] on button "increase-product-quantity" at bounding box center [324, 409] width 23 height 23
type input "1"
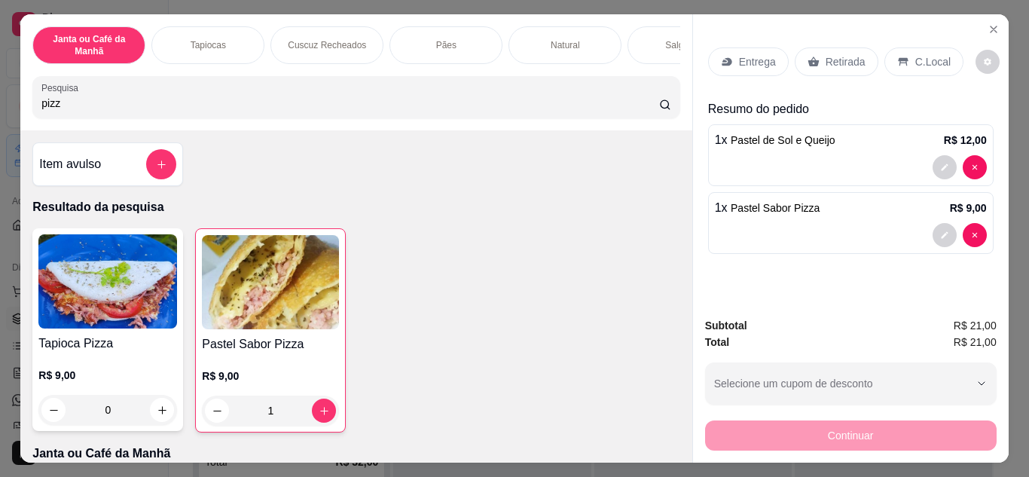
click at [348, 111] on input "pizz" at bounding box center [349, 103] width 617 height 15
type input "p"
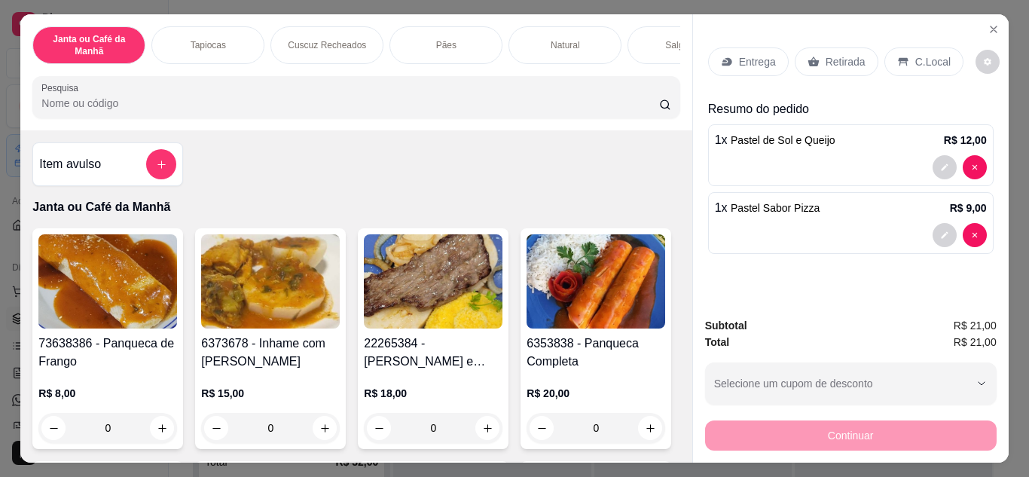
click at [347, 111] on input "Pesquisa" at bounding box center [349, 103] width 617 height 15
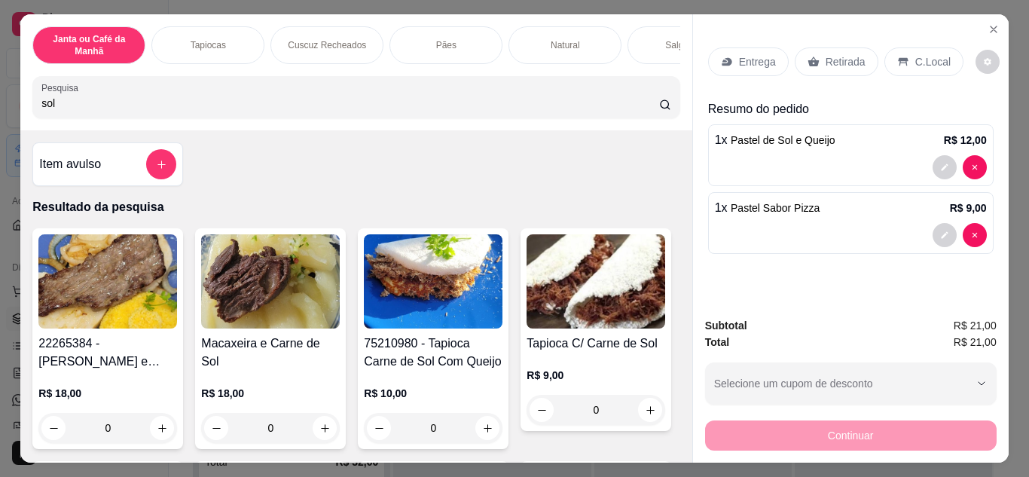
click at [314, 103] on input "sol" at bounding box center [349, 103] width 617 height 15
type input "s"
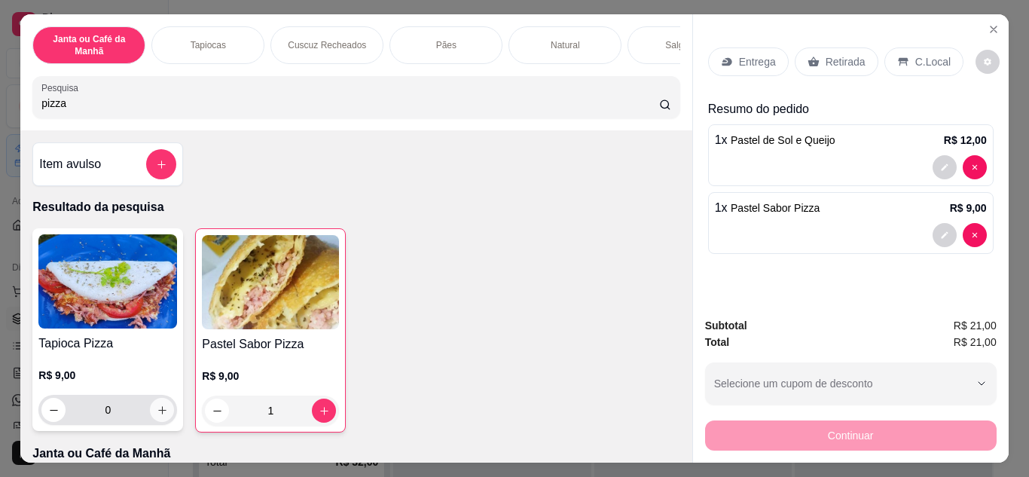
type input "pizza"
click at [158, 413] on icon "increase-product-quantity" at bounding box center [162, 410] width 8 height 8
type input "1"
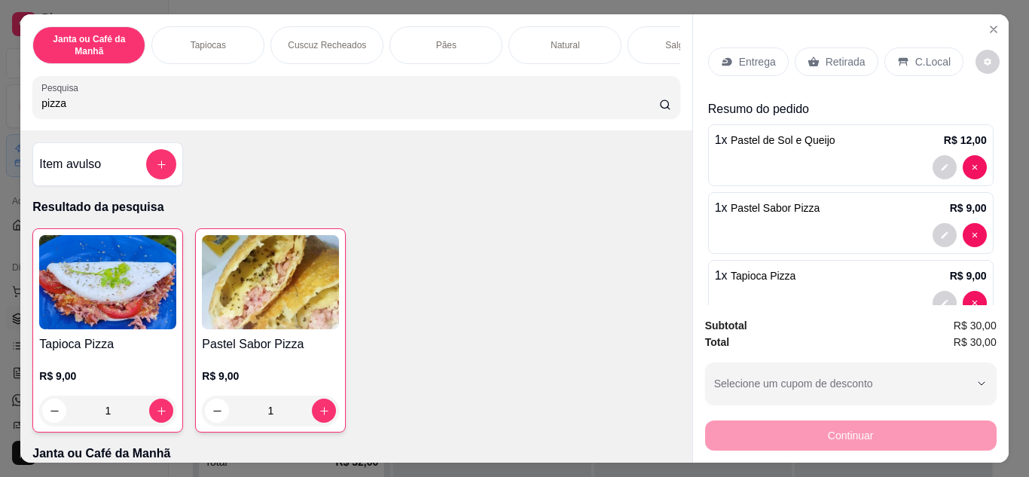
click at [829, 54] on p "Retirada" at bounding box center [845, 61] width 40 height 15
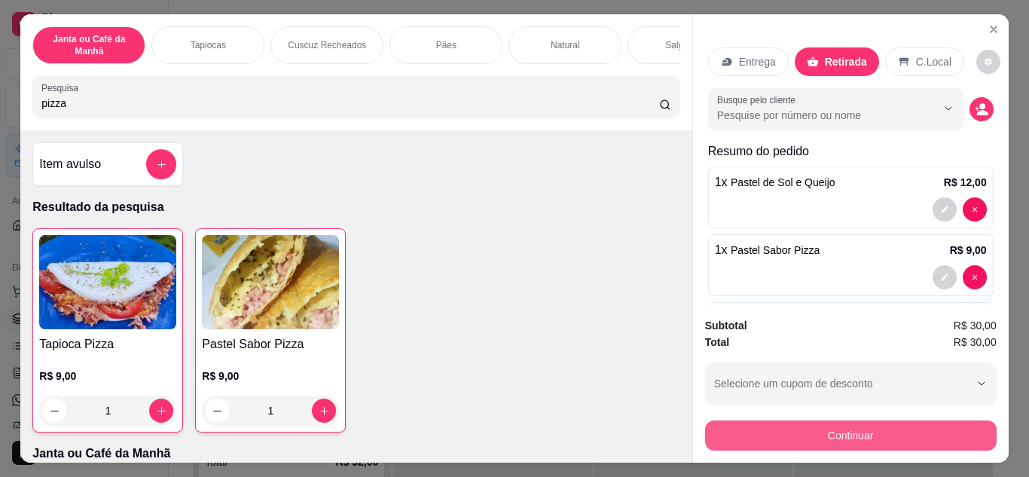
click at [879, 438] on button "Continuar" at bounding box center [850, 435] width 291 height 30
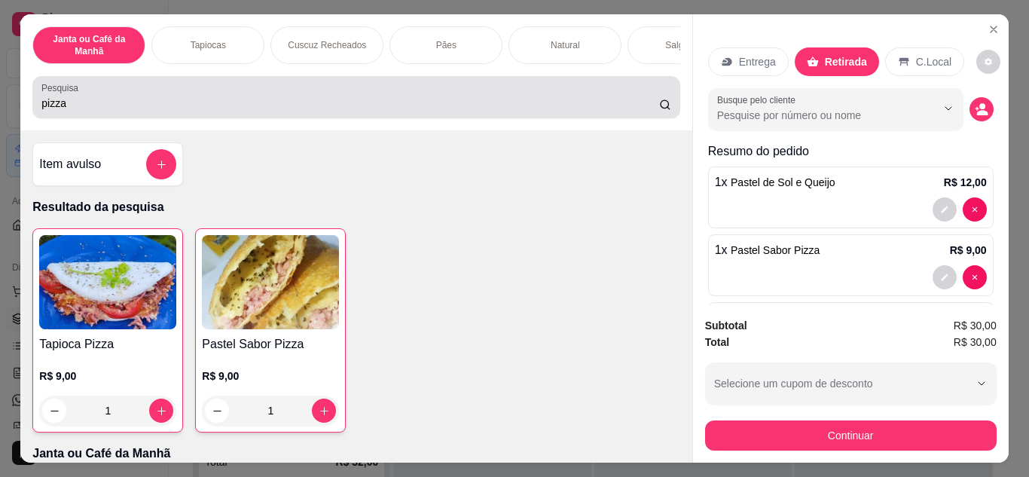
click at [623, 94] on div "pizza" at bounding box center [355, 97] width 629 height 30
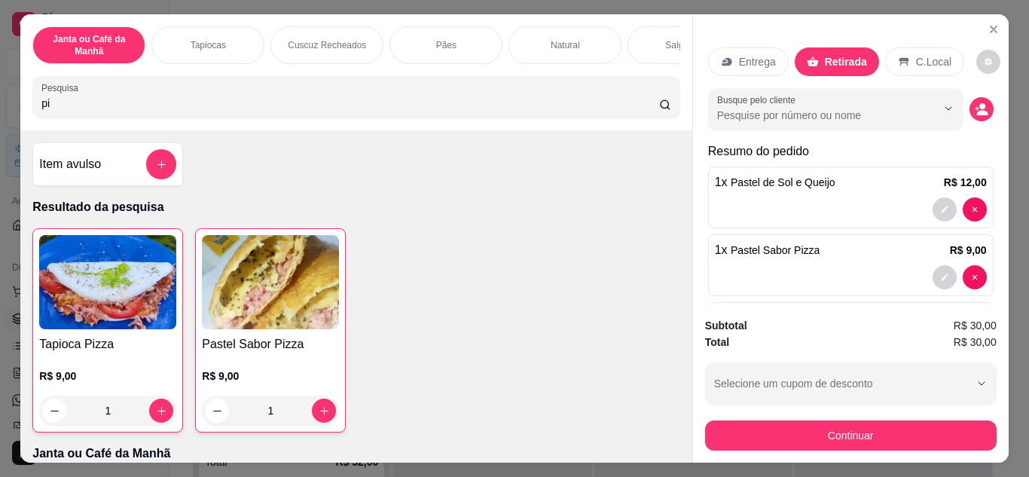
type input "p"
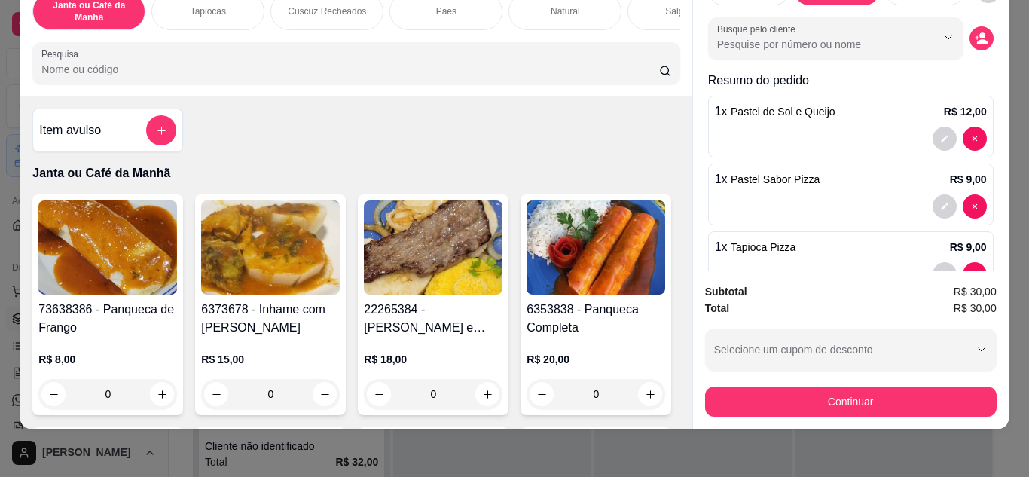
scroll to position [5, 0]
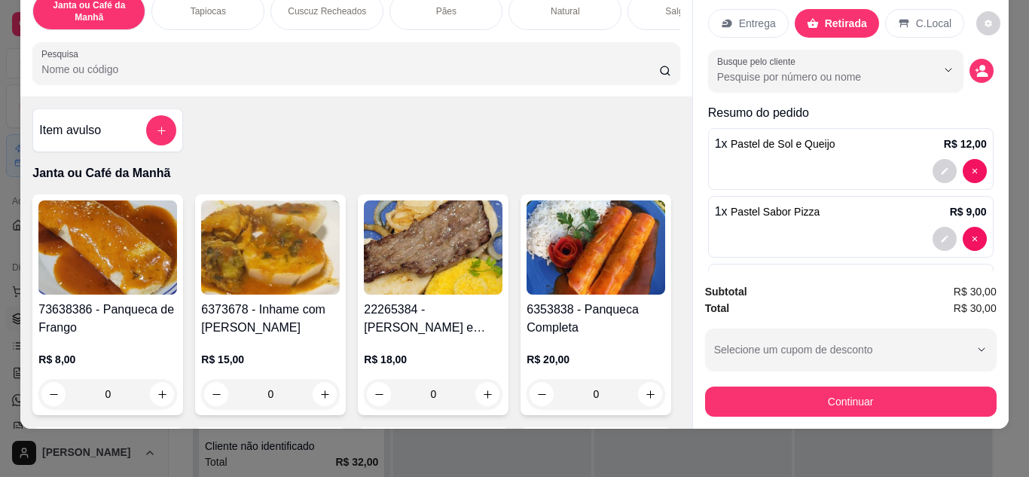
click at [558, 68] on input "Pesquisa" at bounding box center [349, 69] width 617 height 15
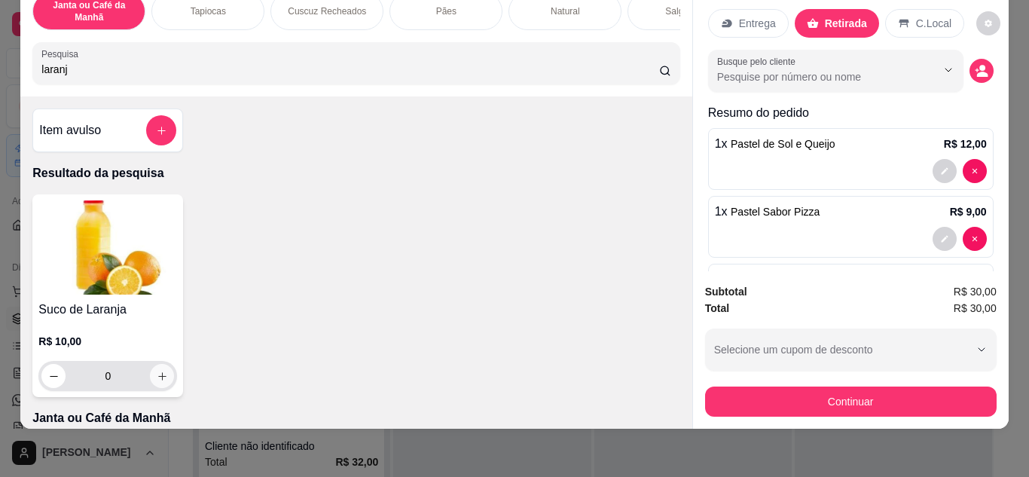
type input "laranj"
click at [157, 378] on icon "increase-product-quantity" at bounding box center [162, 375] width 11 height 11
type input "1"
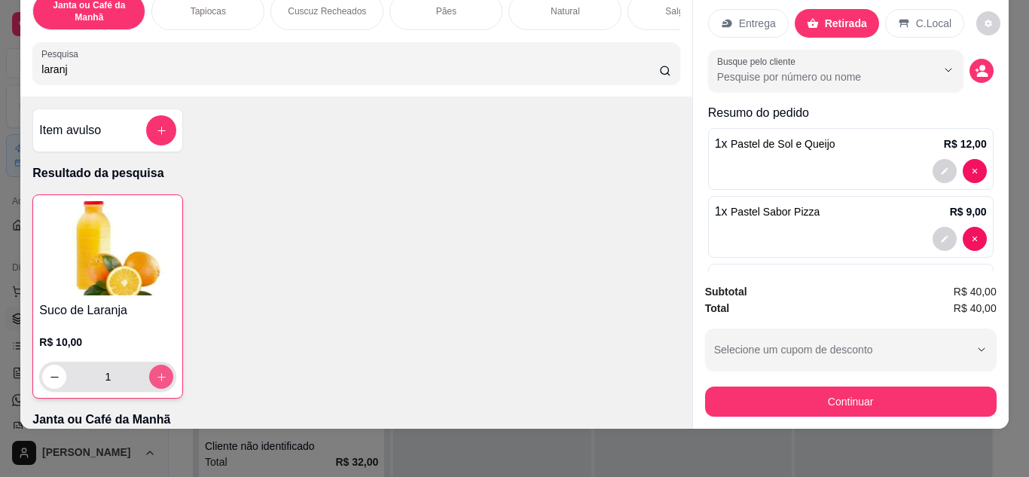
click at [156, 378] on icon "increase-product-quantity" at bounding box center [161, 376] width 11 height 11
type input "2"
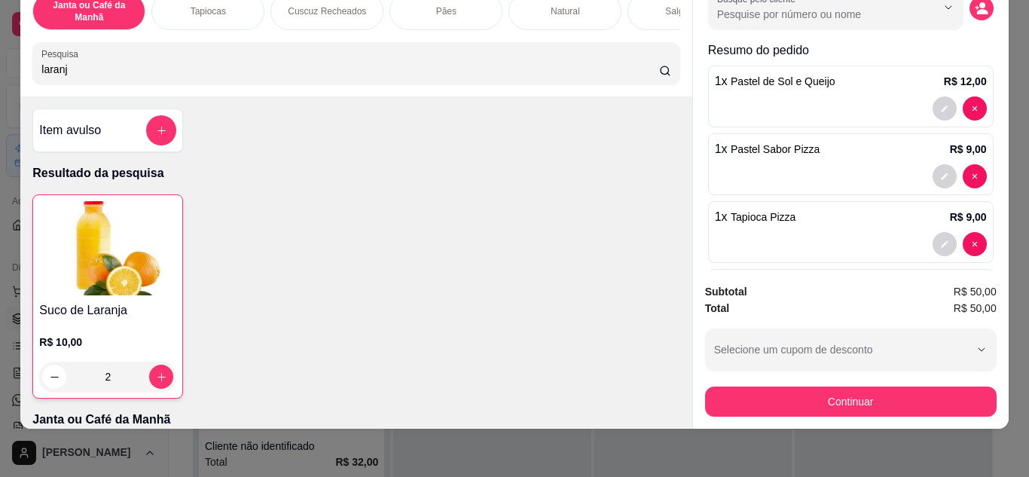
scroll to position [148, 0]
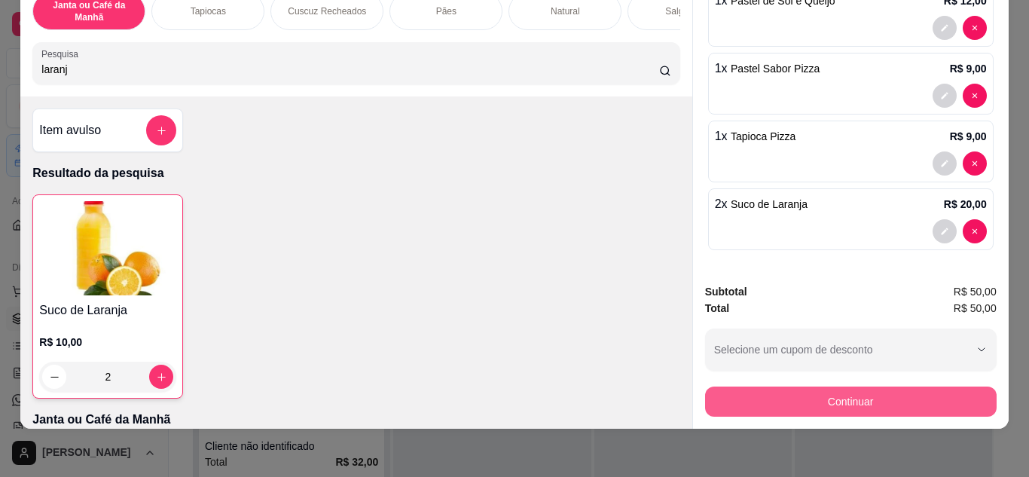
click at [795, 392] on button "Continuar" at bounding box center [850, 401] width 291 height 30
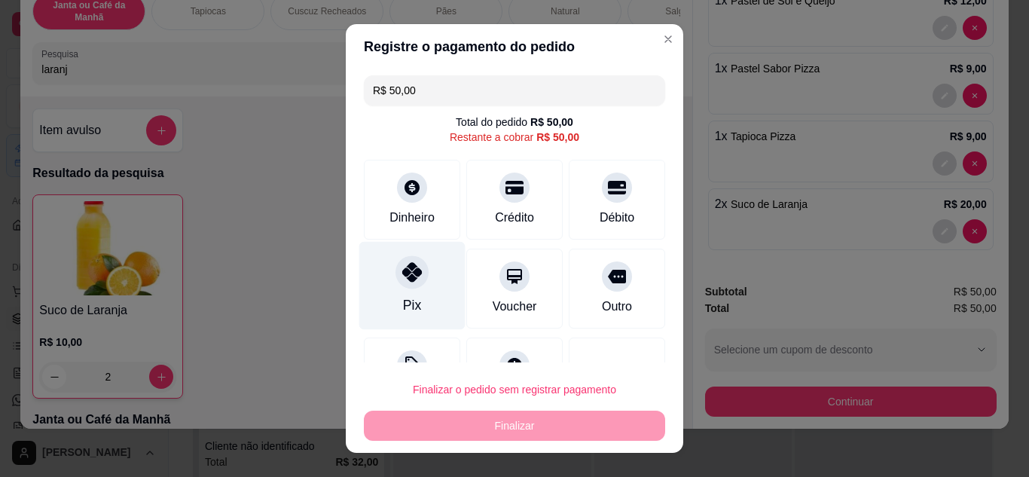
click at [389, 290] on div "Pix" at bounding box center [412, 285] width 106 height 88
type input "R$ 0,00"
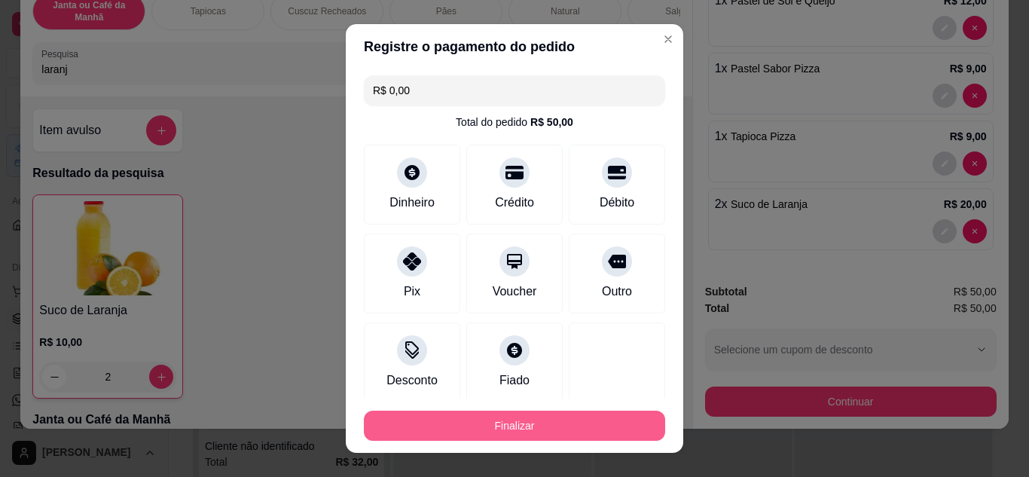
click at [453, 429] on button "Finalizar" at bounding box center [514, 425] width 301 height 30
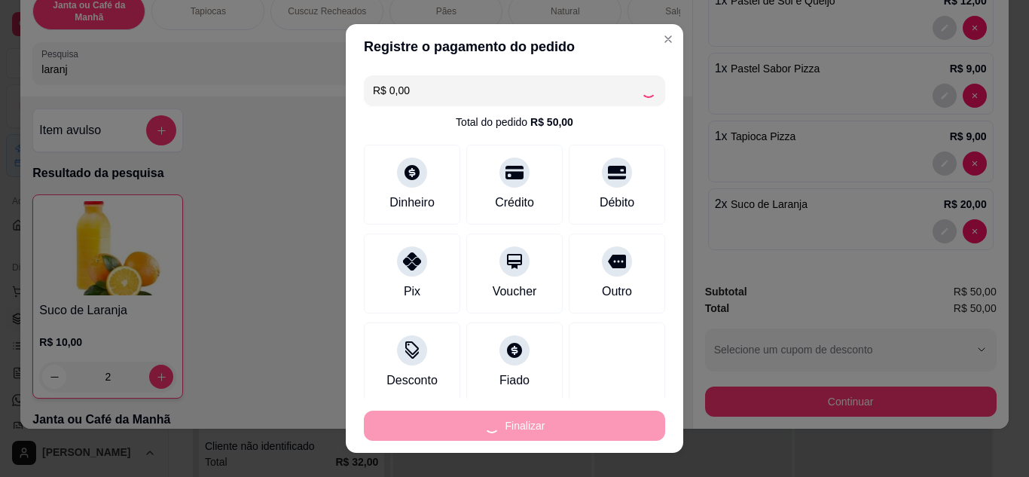
type input "0"
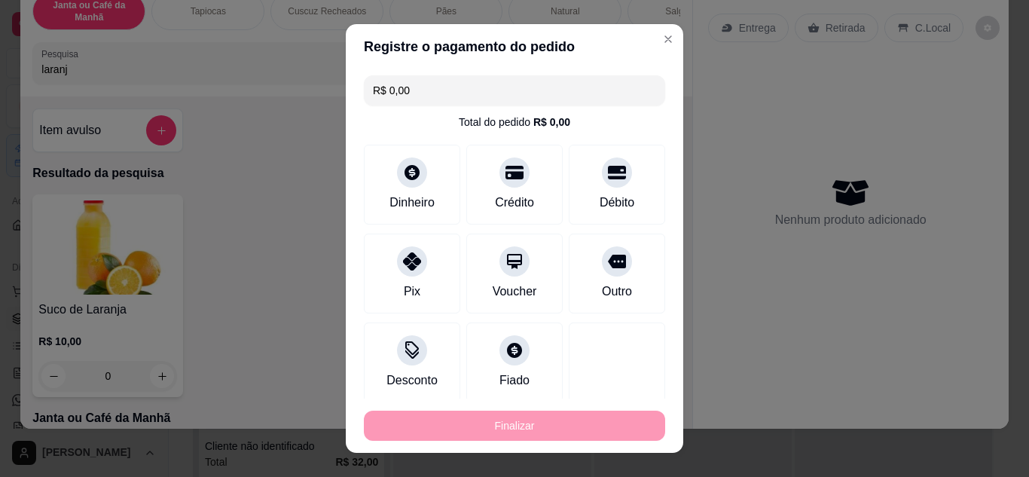
type input "-R$ 50,00"
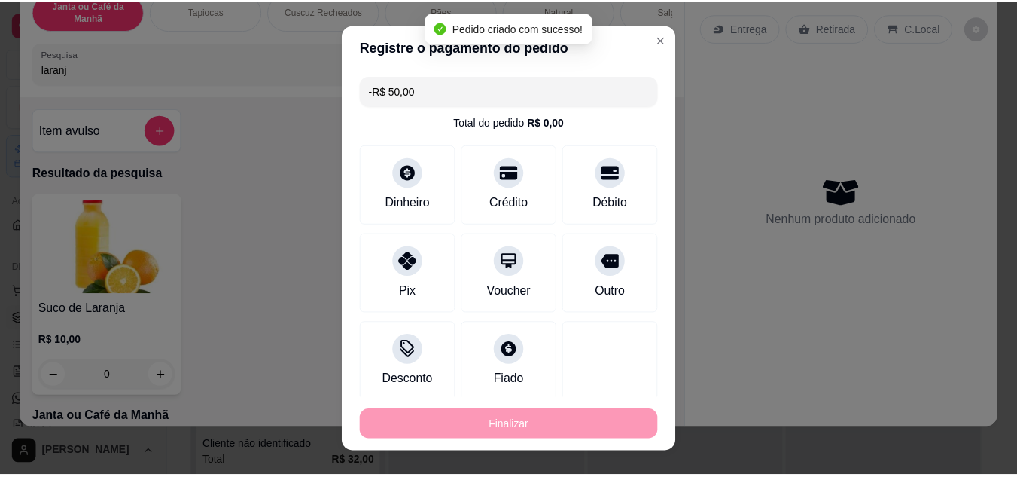
scroll to position [0, 0]
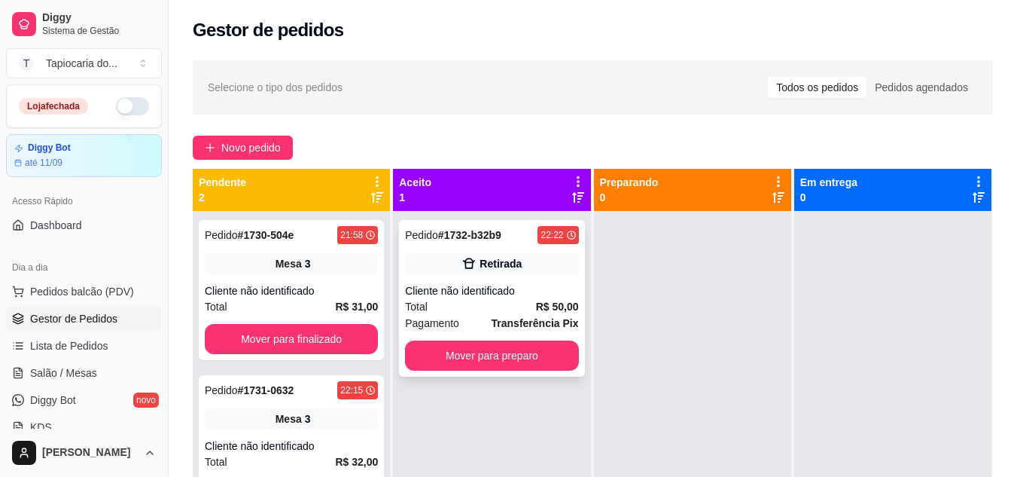
click at [472, 338] on div "Pedido # 1732-b32b9 22:22 Retirada Cliente não identificado Total R$ 50,00 Paga…" at bounding box center [491, 298] width 185 height 157
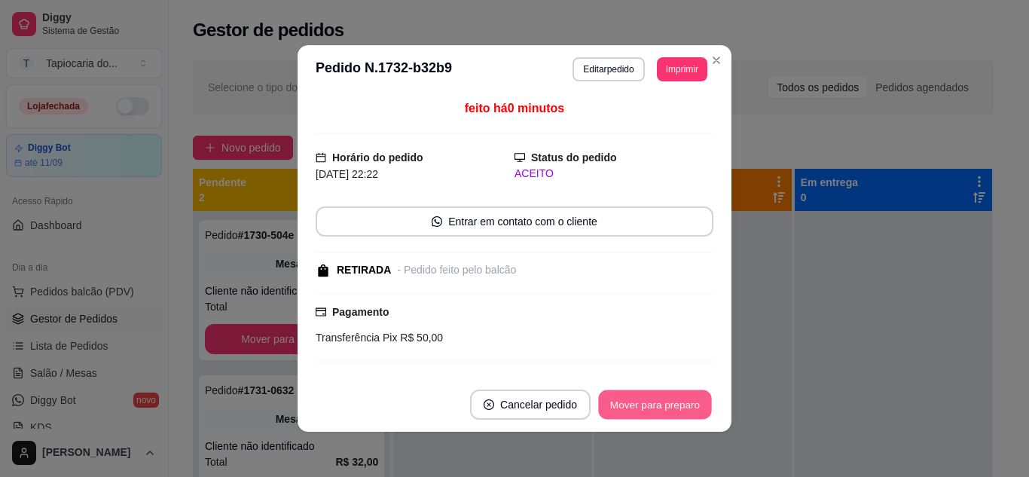
click at [662, 413] on button "Mover para preparo" at bounding box center [654, 404] width 113 height 29
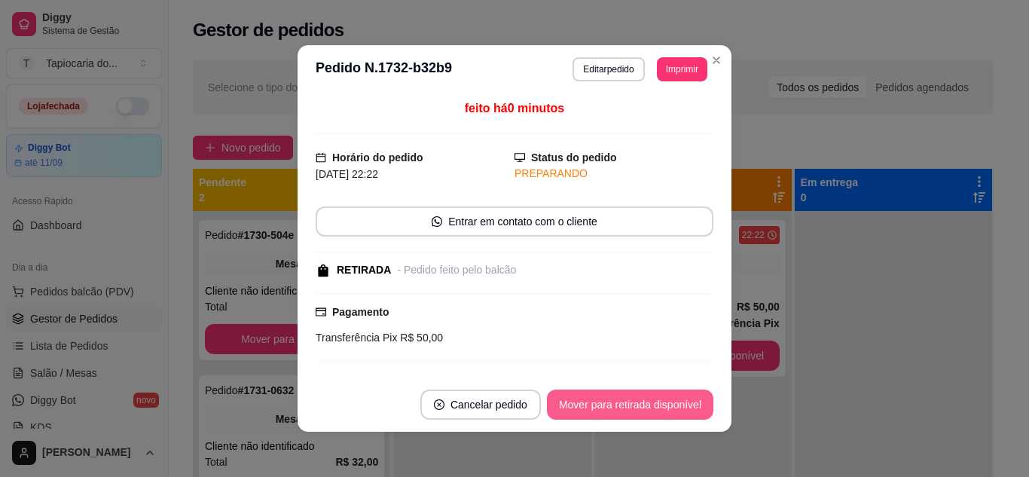
click at [662, 413] on button "Mover para retirada disponível" at bounding box center [630, 404] width 166 height 30
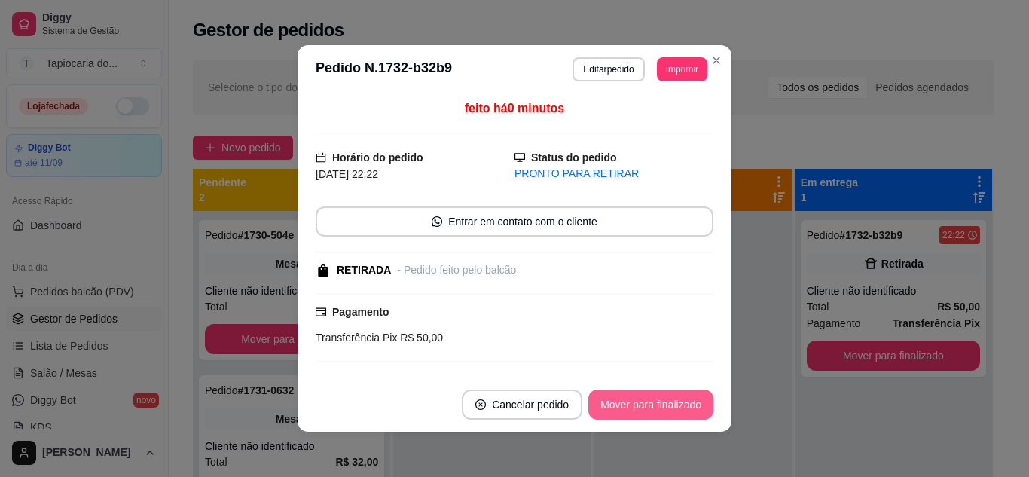
click at [662, 413] on button "Mover para finalizado" at bounding box center [650, 404] width 125 height 30
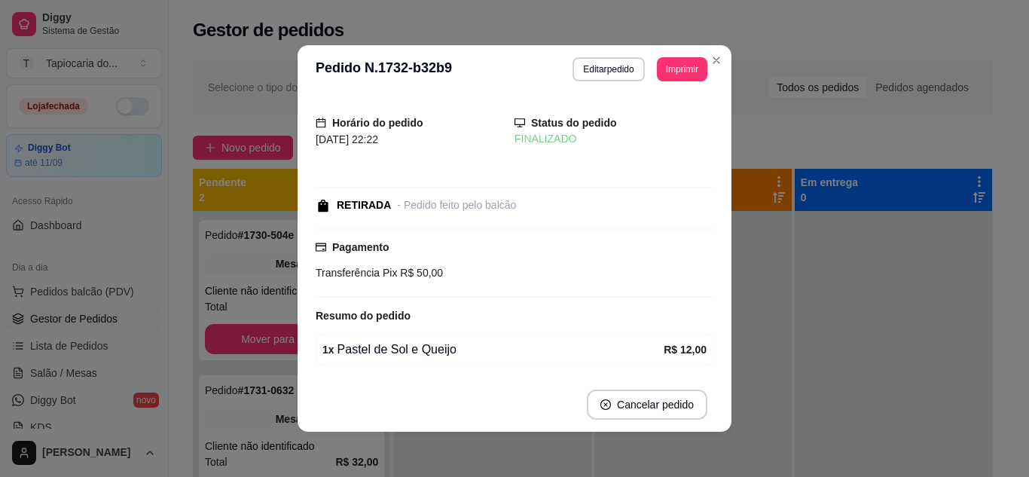
click at [719, 72] on header "**********" at bounding box center [514, 69] width 434 height 48
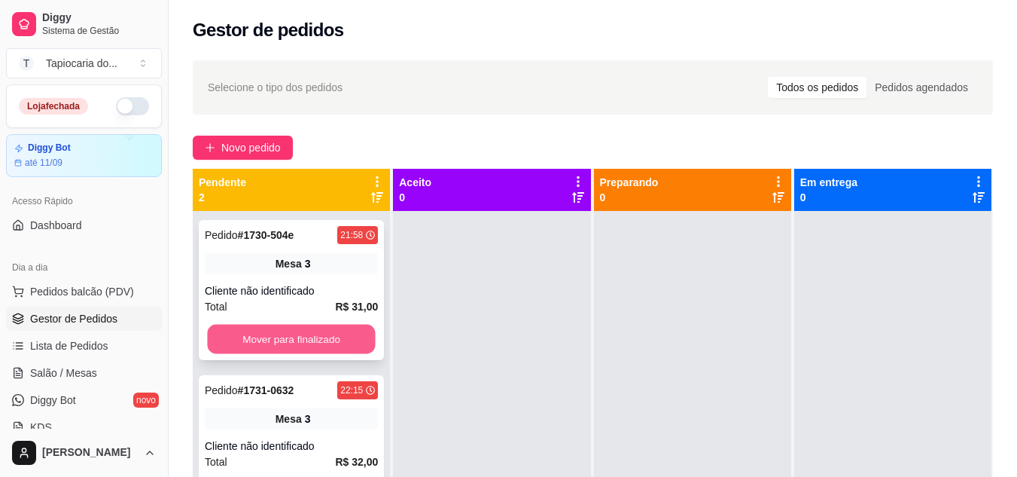
click at [291, 338] on button "Mover para finalizado" at bounding box center [291, 339] width 168 height 29
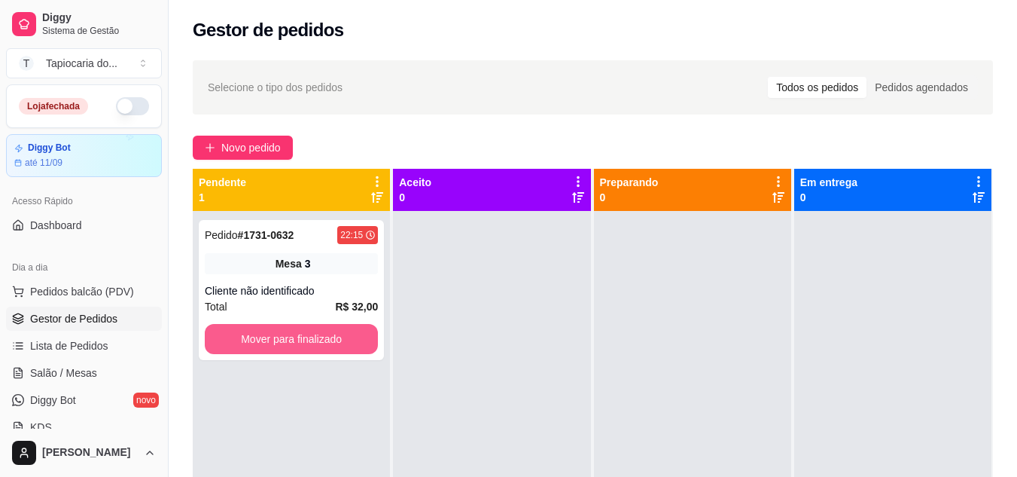
click at [291, 338] on button "Mover para finalizado" at bounding box center [291, 339] width 173 height 30
